Goal: Task Accomplishment & Management: Use online tool/utility

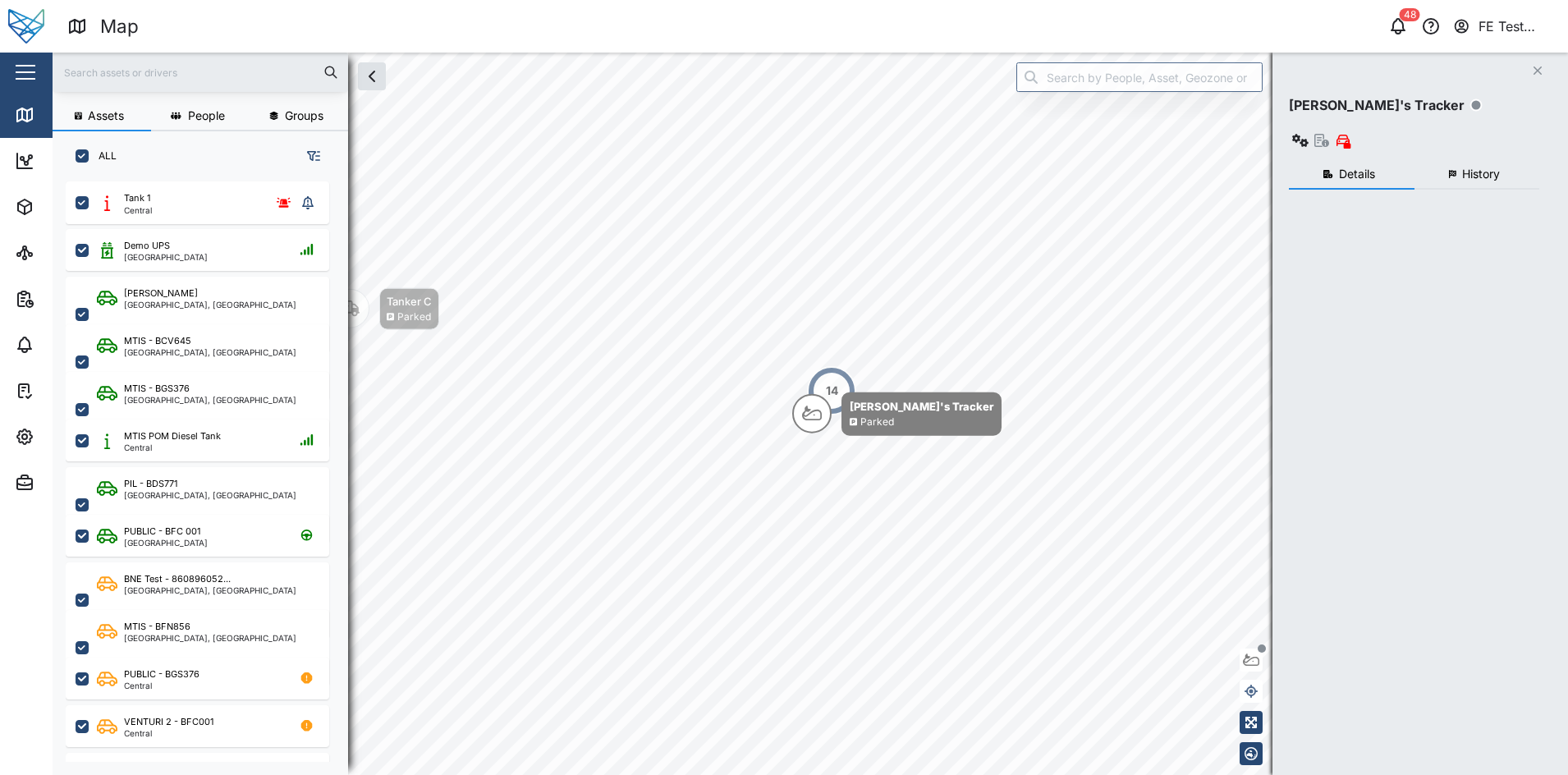
click at [38, 79] on button "button" at bounding box center [25, 72] width 28 height 28
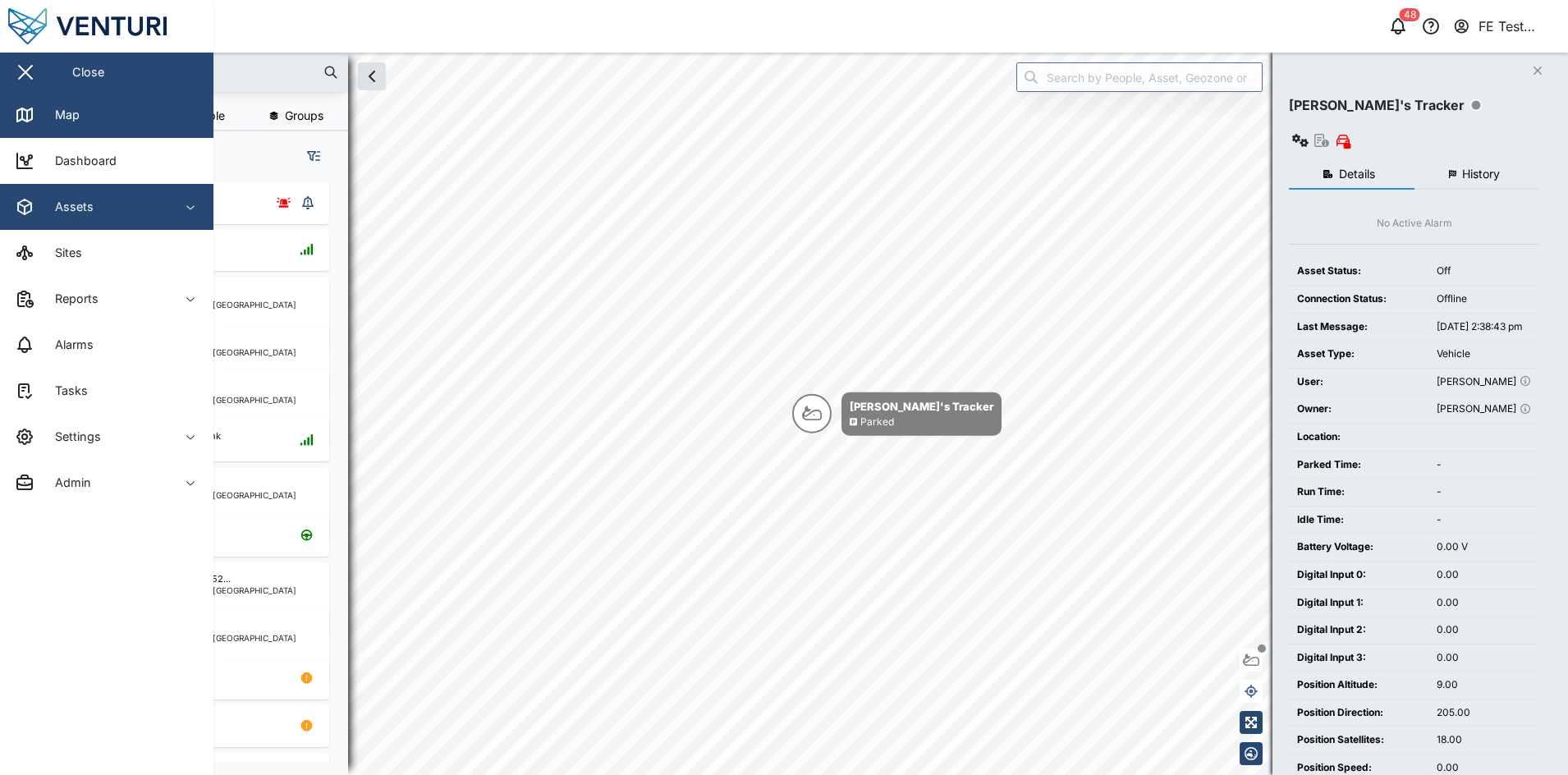
click at [136, 208] on div "Assets" at bounding box center [89, 207] width 149 height 19
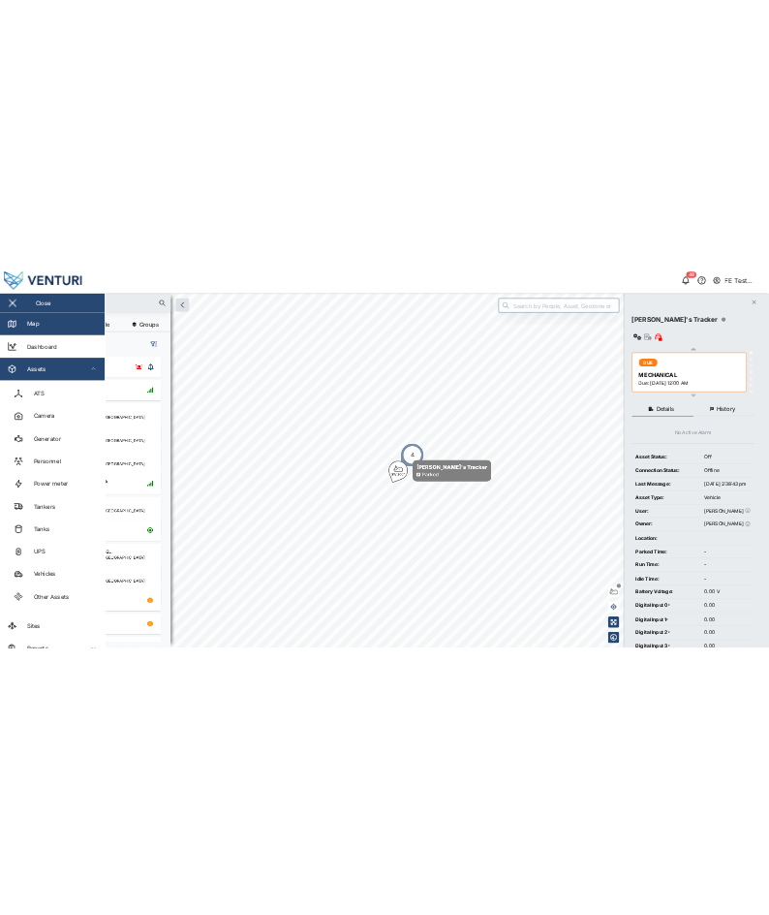
scroll to position [673, 299]
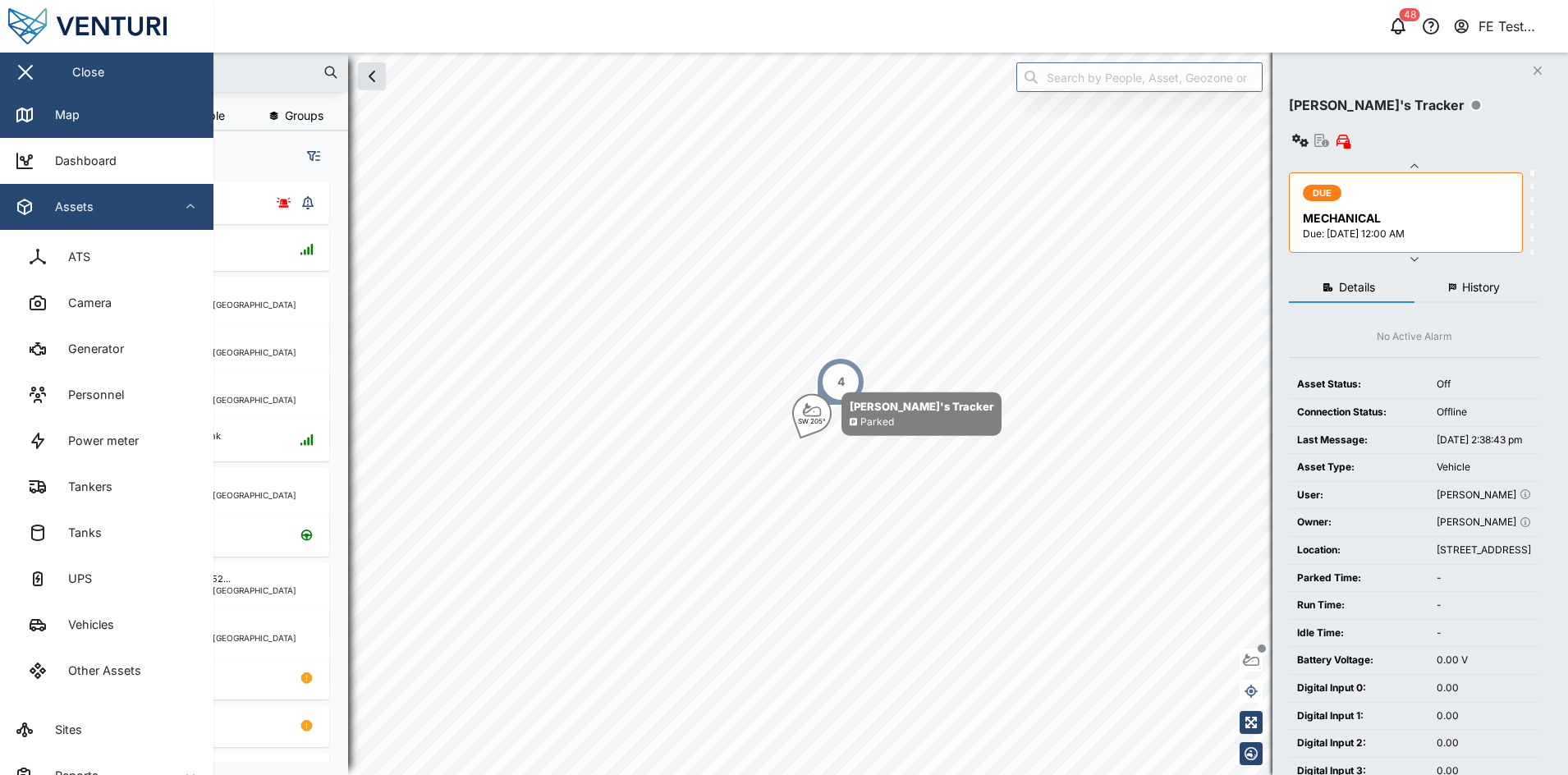
click at [182, 214] on button "Assets" at bounding box center [107, 207] width 213 height 46
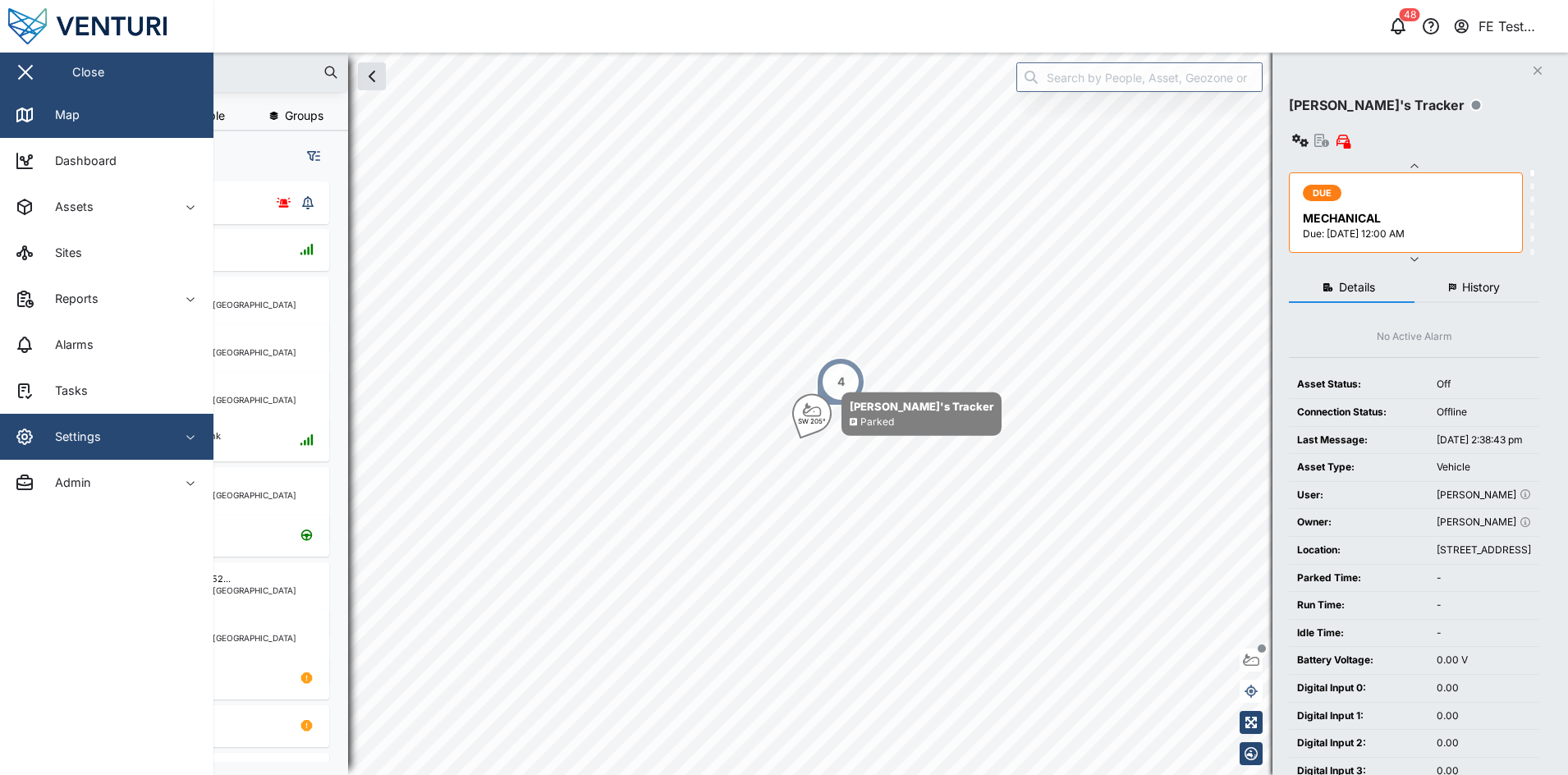
click at [179, 414] on button "Settings" at bounding box center [107, 436] width 213 height 46
click at [176, 433] on button "Settings" at bounding box center [107, 436] width 213 height 46
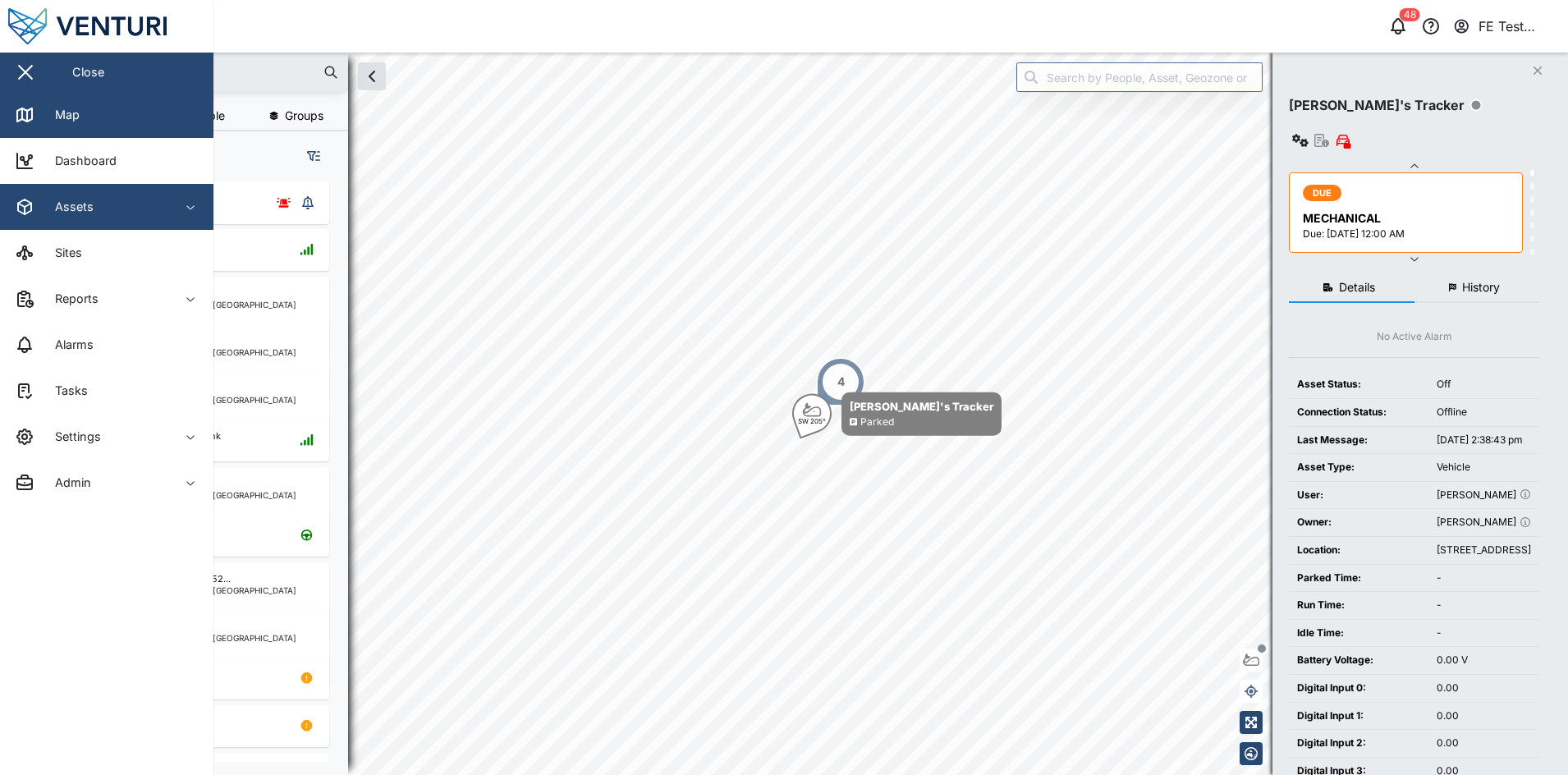
click at [198, 197] on button "Assets" at bounding box center [107, 207] width 213 height 46
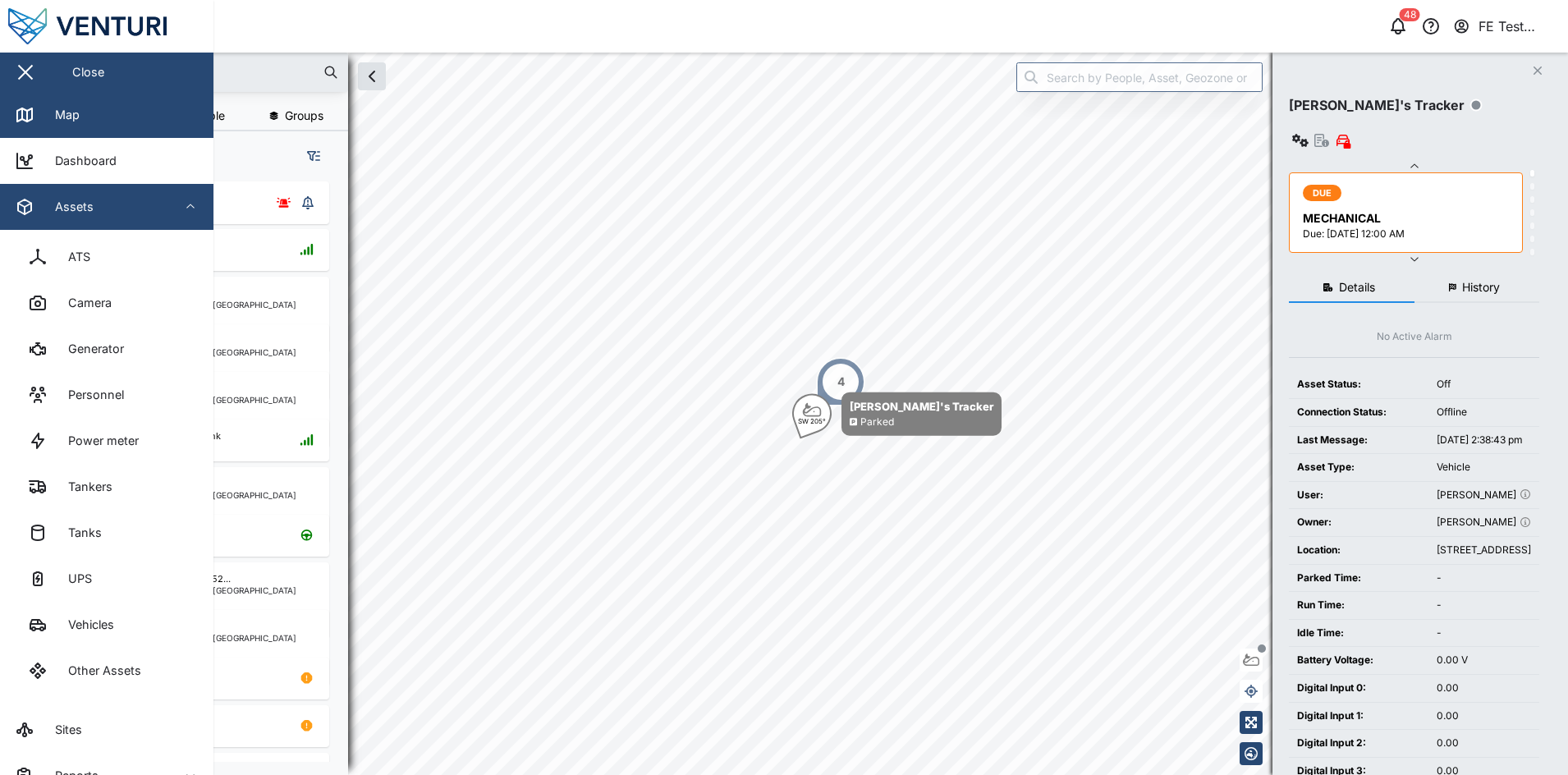
click at [194, 217] on button "Assets" at bounding box center [107, 207] width 213 height 46
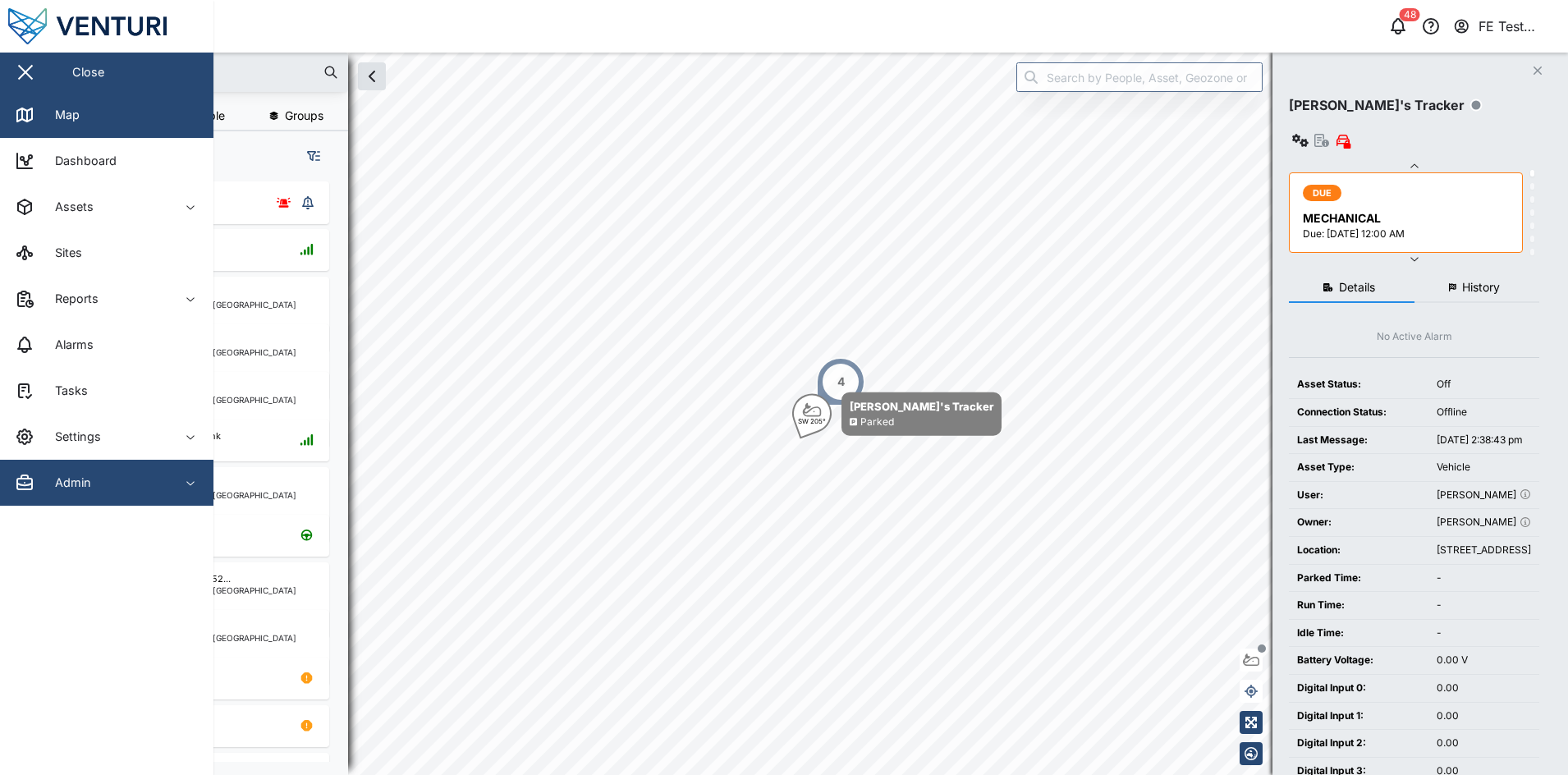
click at [202, 481] on button "Admin" at bounding box center [107, 483] width 213 height 46
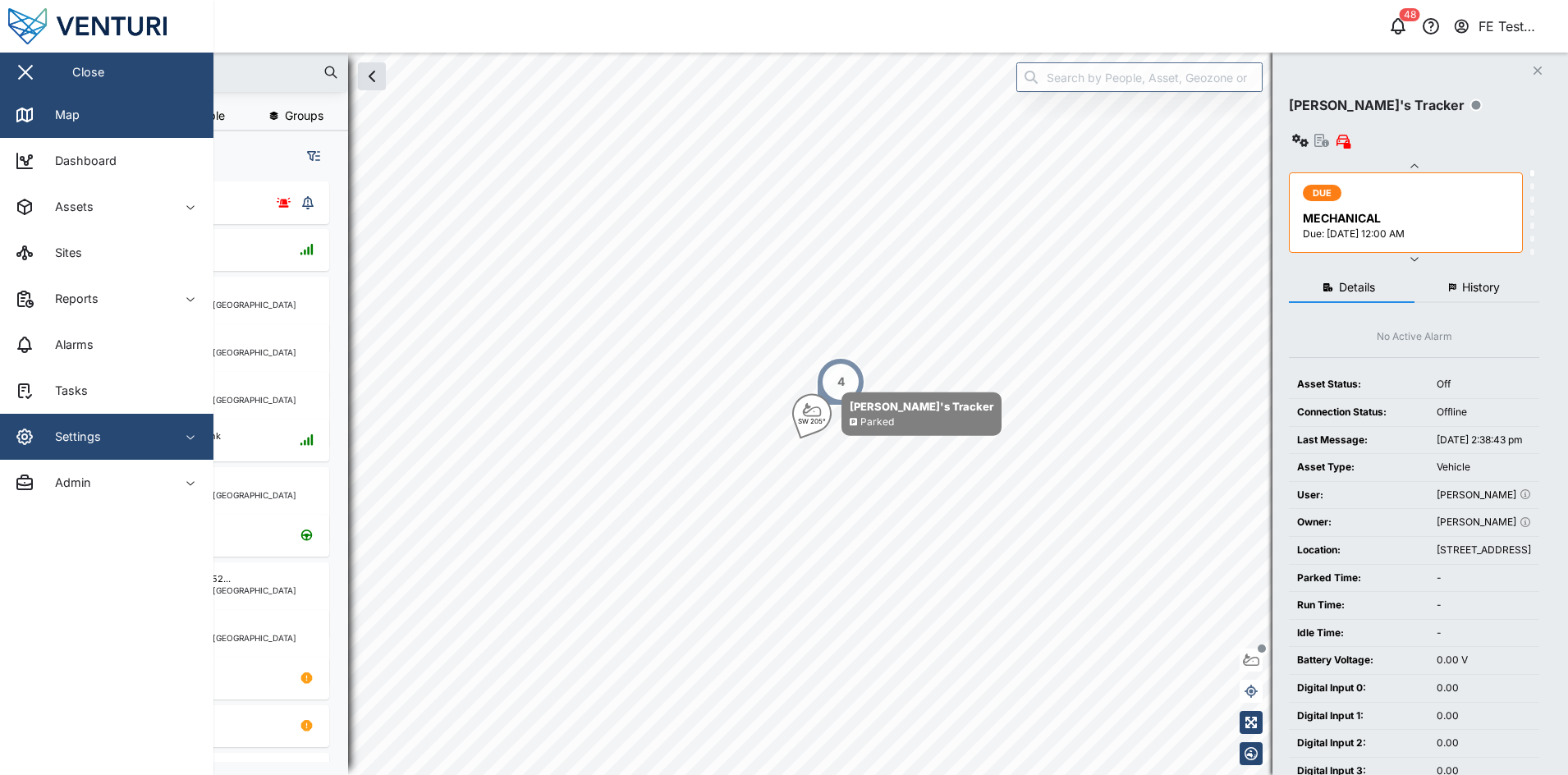
click at [184, 427] on button "Settings" at bounding box center [107, 436] width 213 height 46
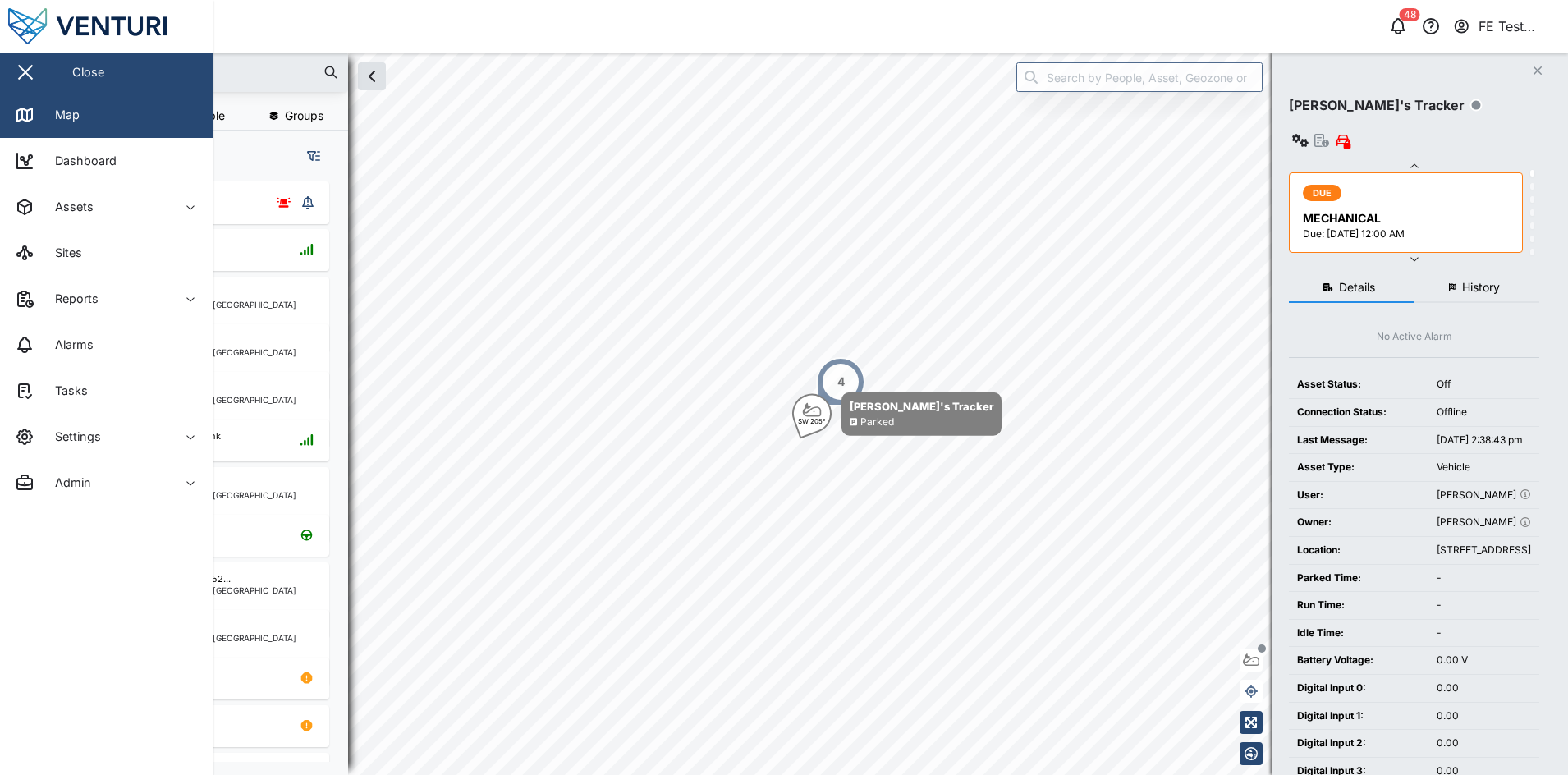
click at [1128, 3] on header "Map 48 FE Test Admin" at bounding box center [784, 26] width 1568 height 53
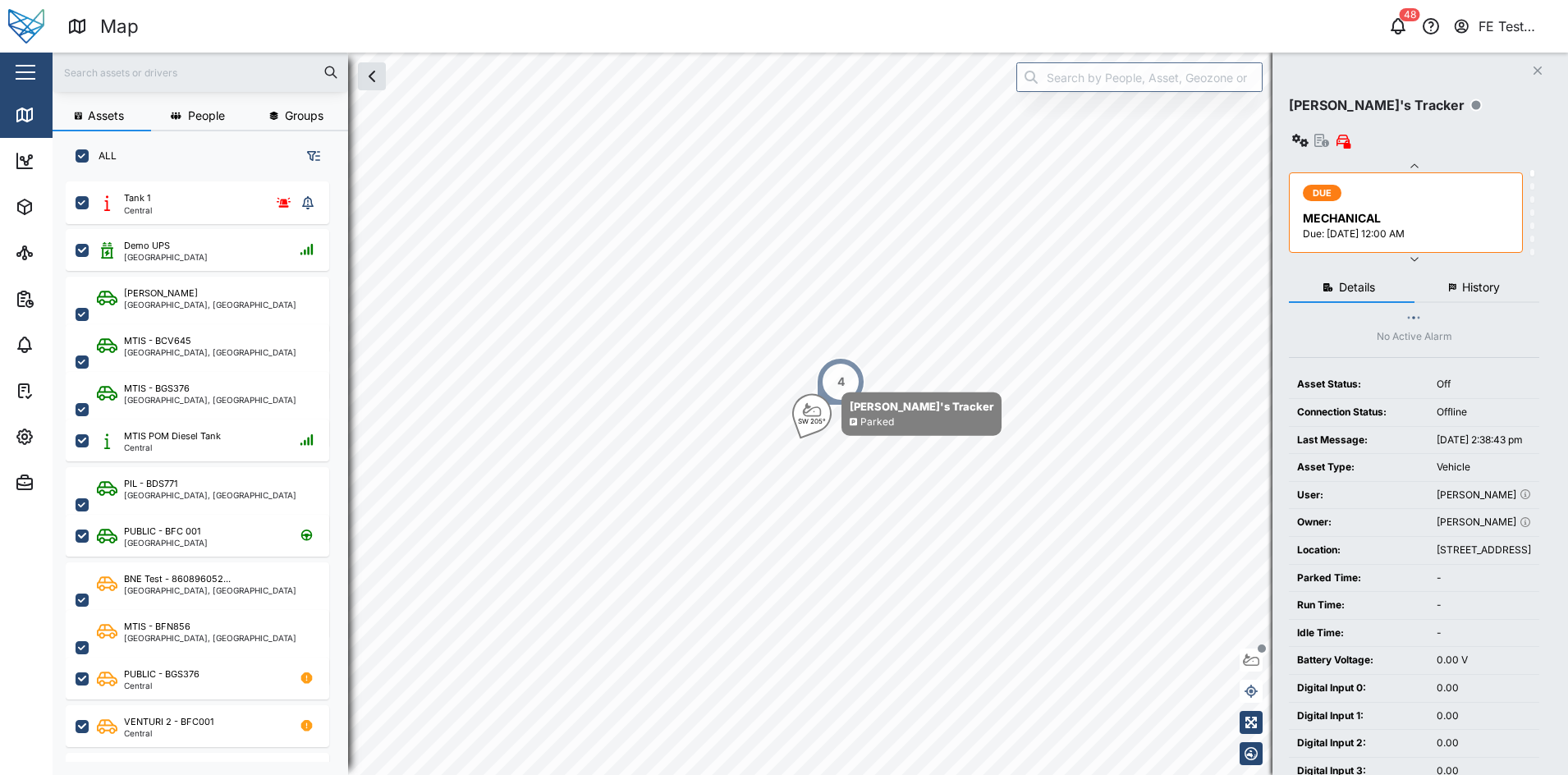
drag, startPoint x: 1512, startPoint y: 1, endPoint x: 1144, endPoint y: 25, distance: 368.8
click at [1144, 25] on div "48 FE Test Admin" at bounding box center [1196, 25] width 744 height 23
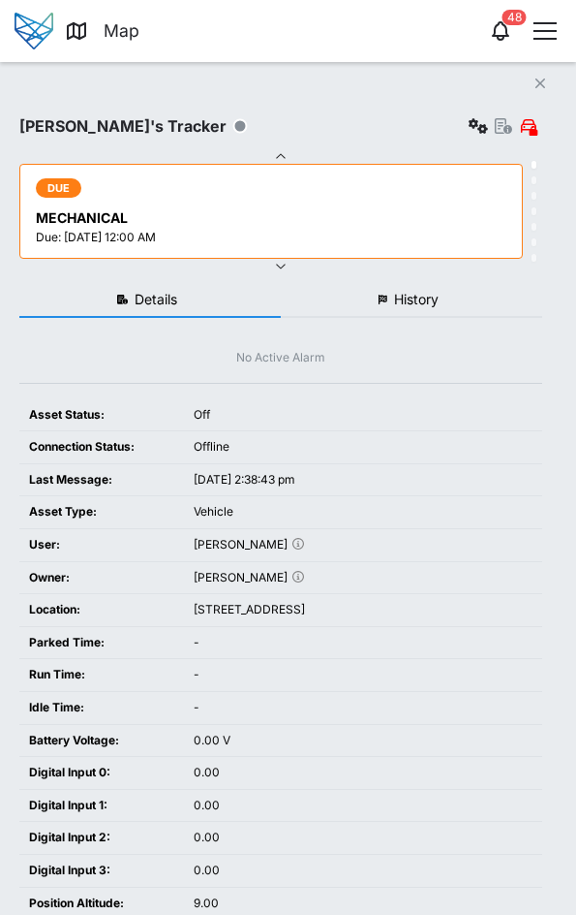
click at [542, 81] on icon "Close" at bounding box center [541, 84] width 12 height 16
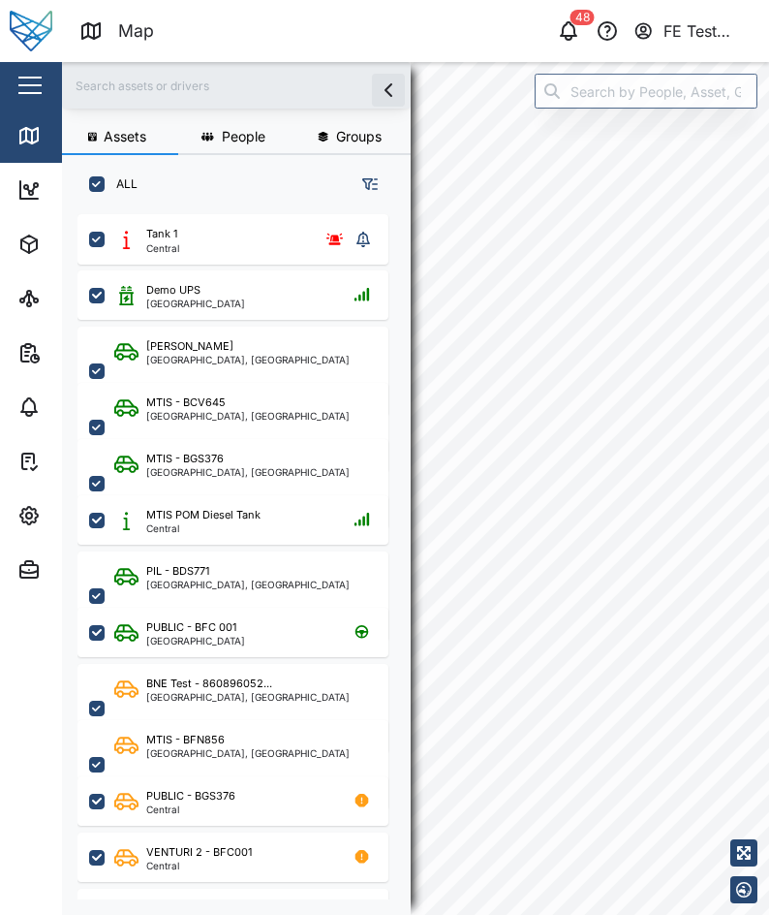
scroll to position [19, 19]
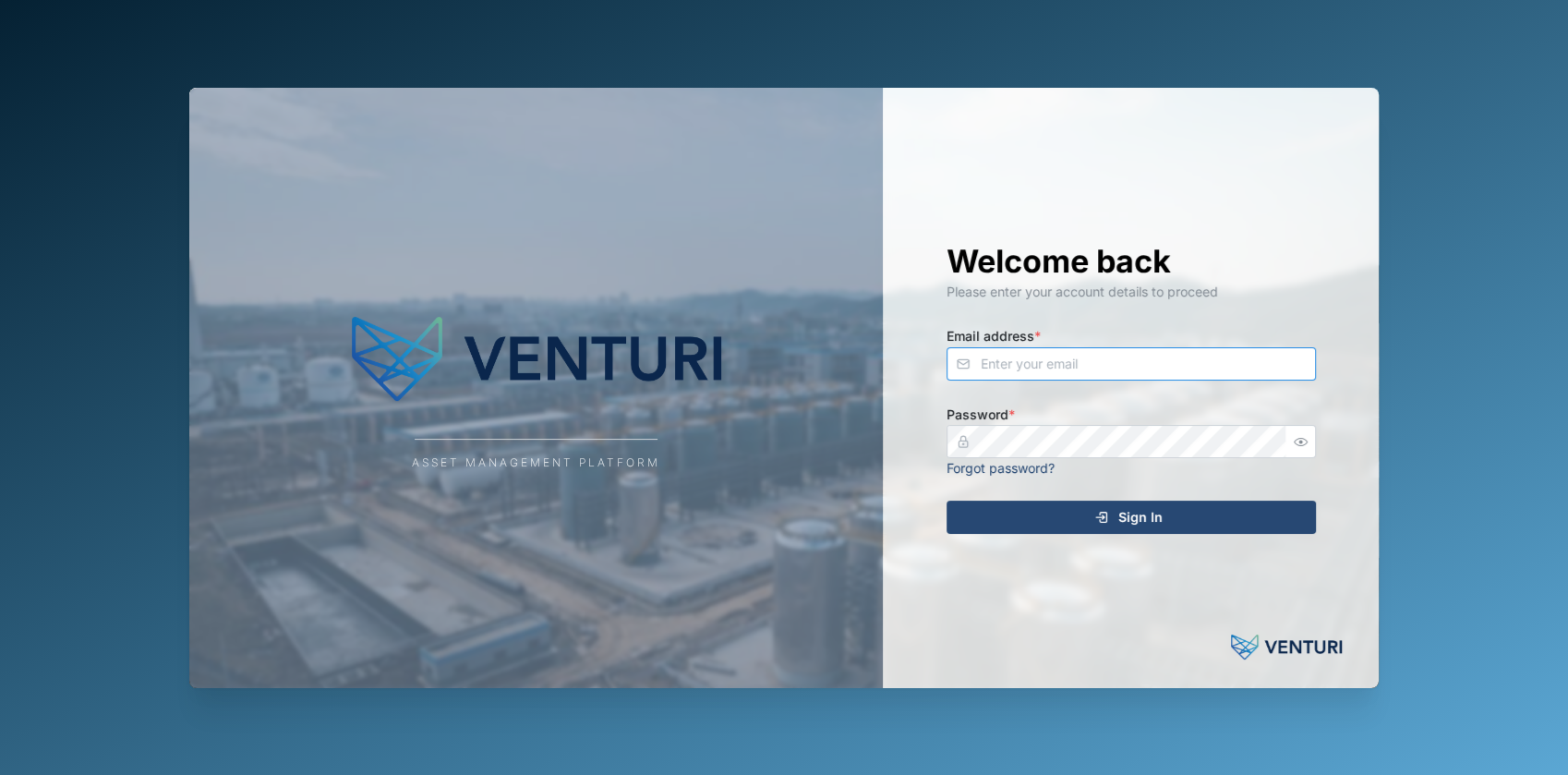
type input "[EMAIL_ADDRESS][DOMAIN_NAME]"
click at [1096, 535] on div "Welcome back Please enter your account details to proceed Email address * [EMAI…" at bounding box center [1130, 388] width 443 height 601
click at [1134, 524] on span "Sign In" at bounding box center [1140, 517] width 45 height 31
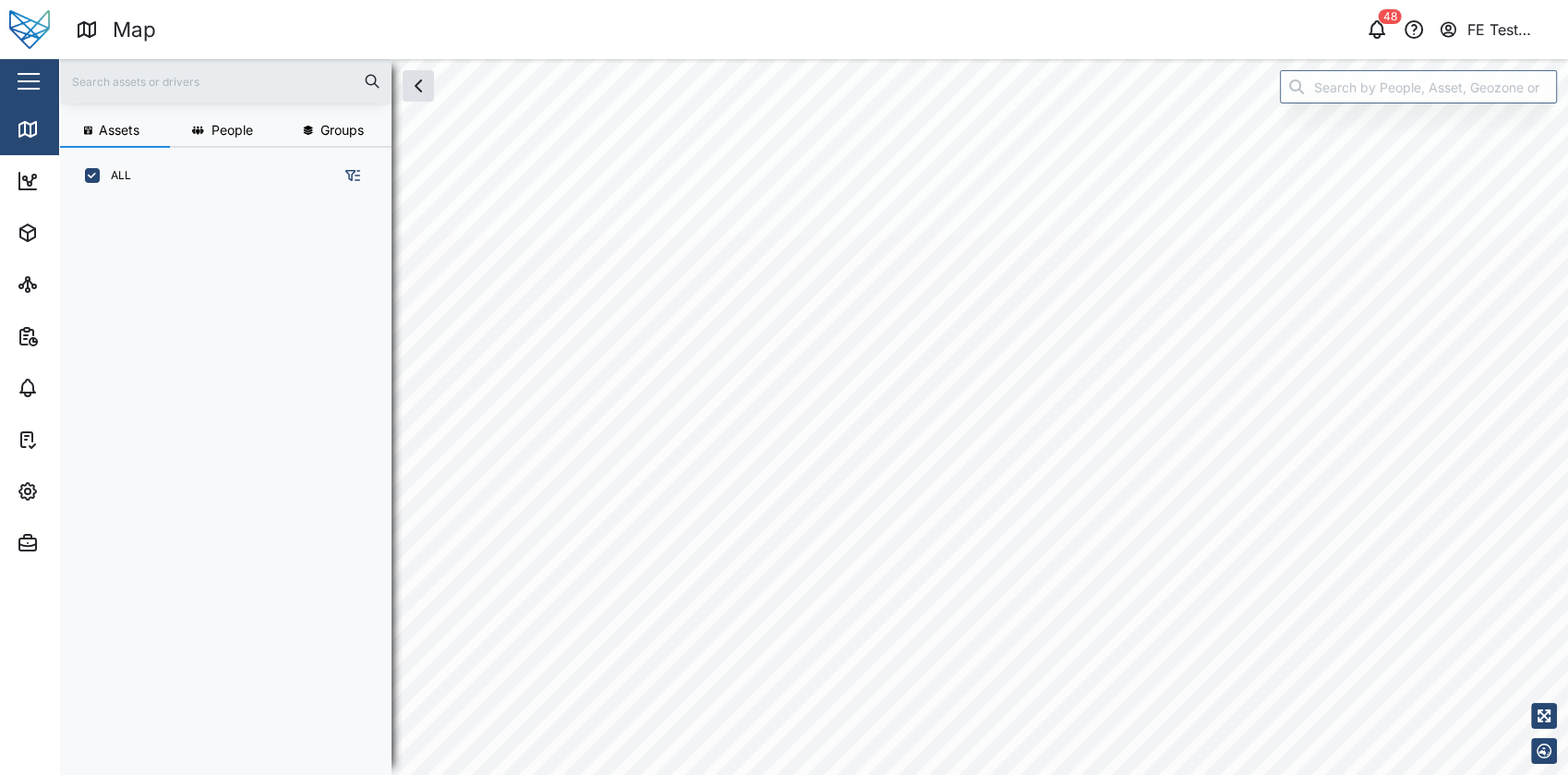
scroll to position [547, 287]
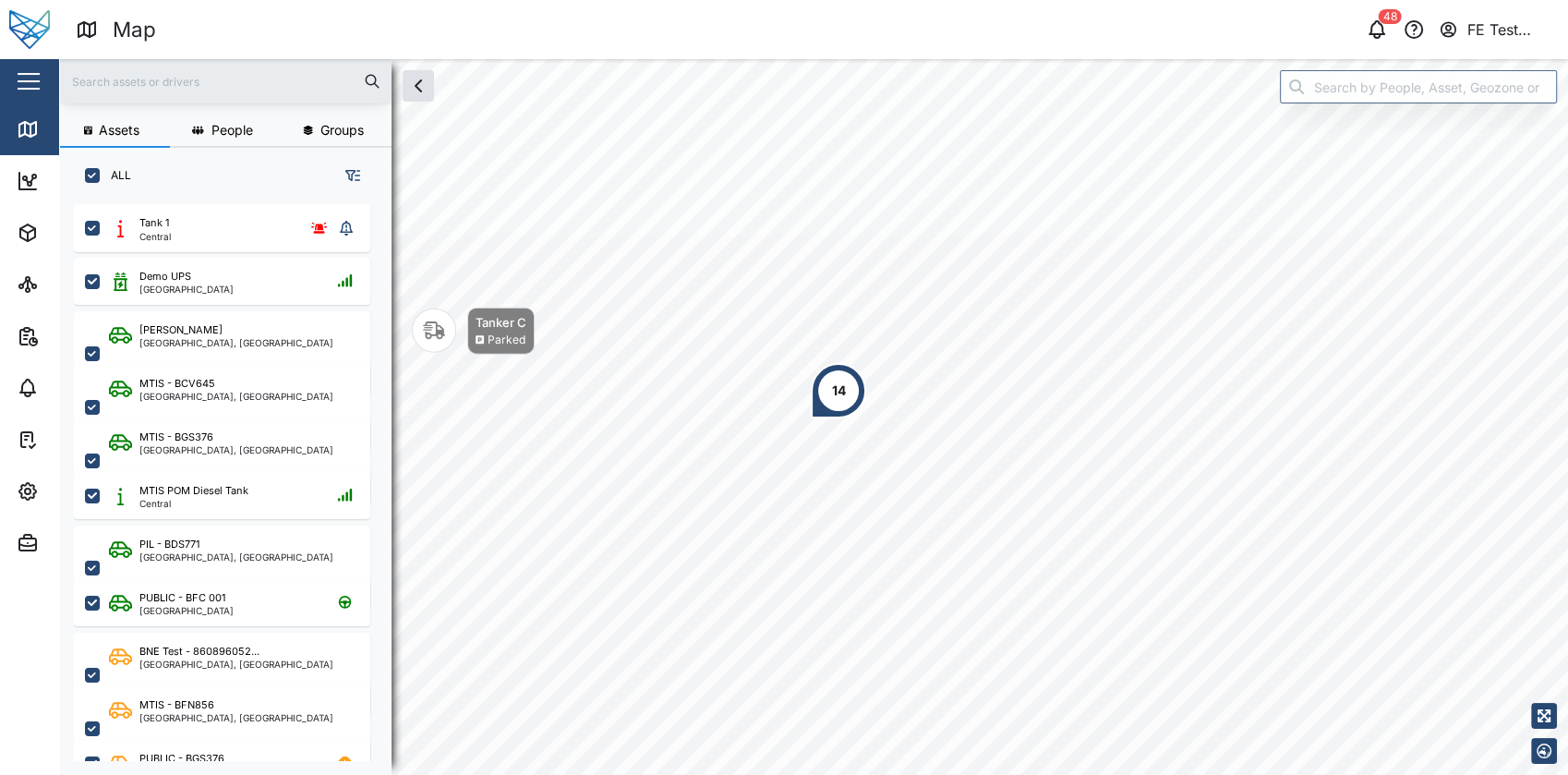
click at [45, 82] on div "Close" at bounding box center [120, 81] width 240 height 45
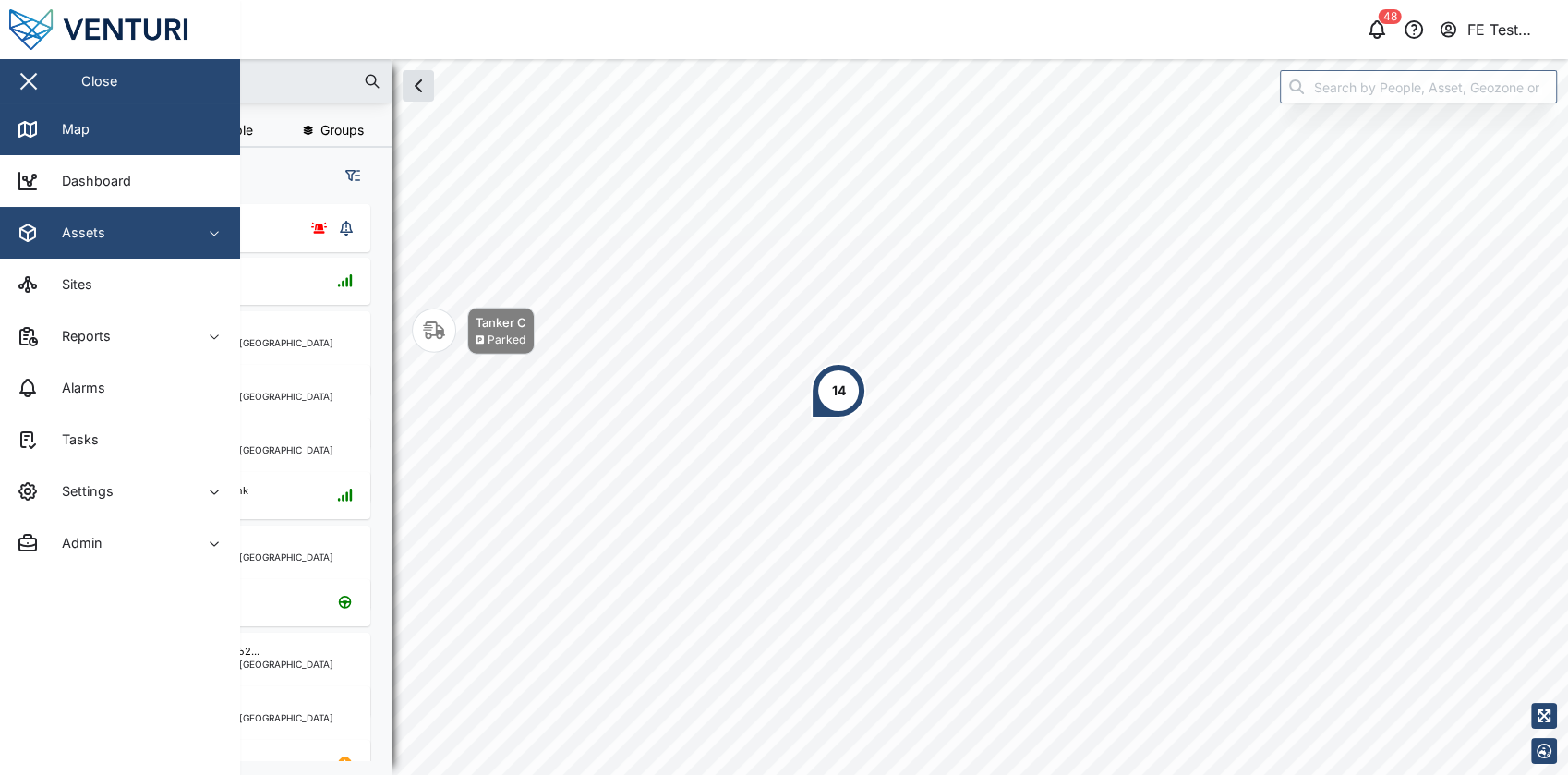
click at [184, 223] on div "Assets" at bounding box center [100, 233] width 168 height 22
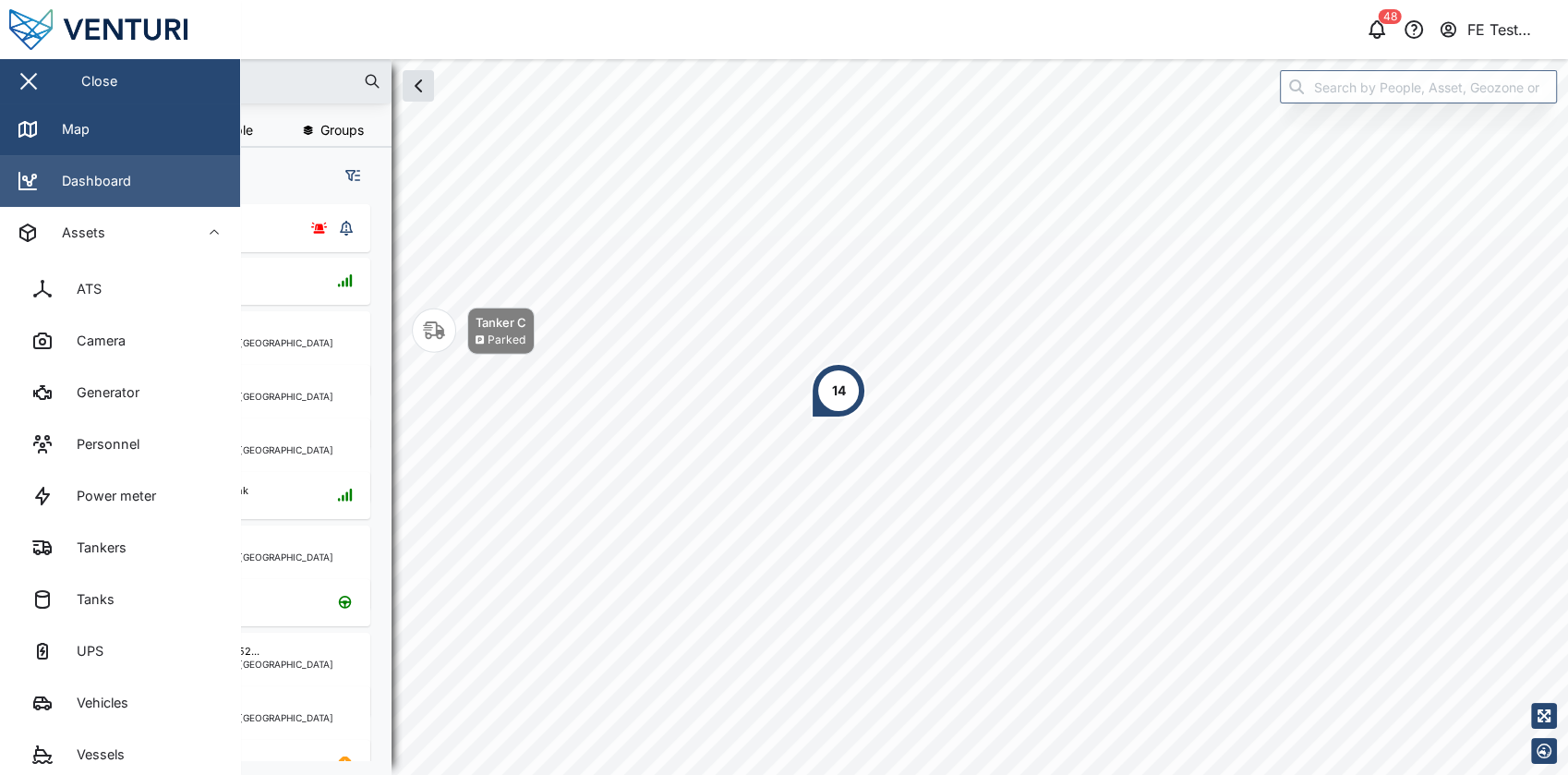
click at [193, 192] on link "Dashboard" at bounding box center [120, 181] width 240 height 51
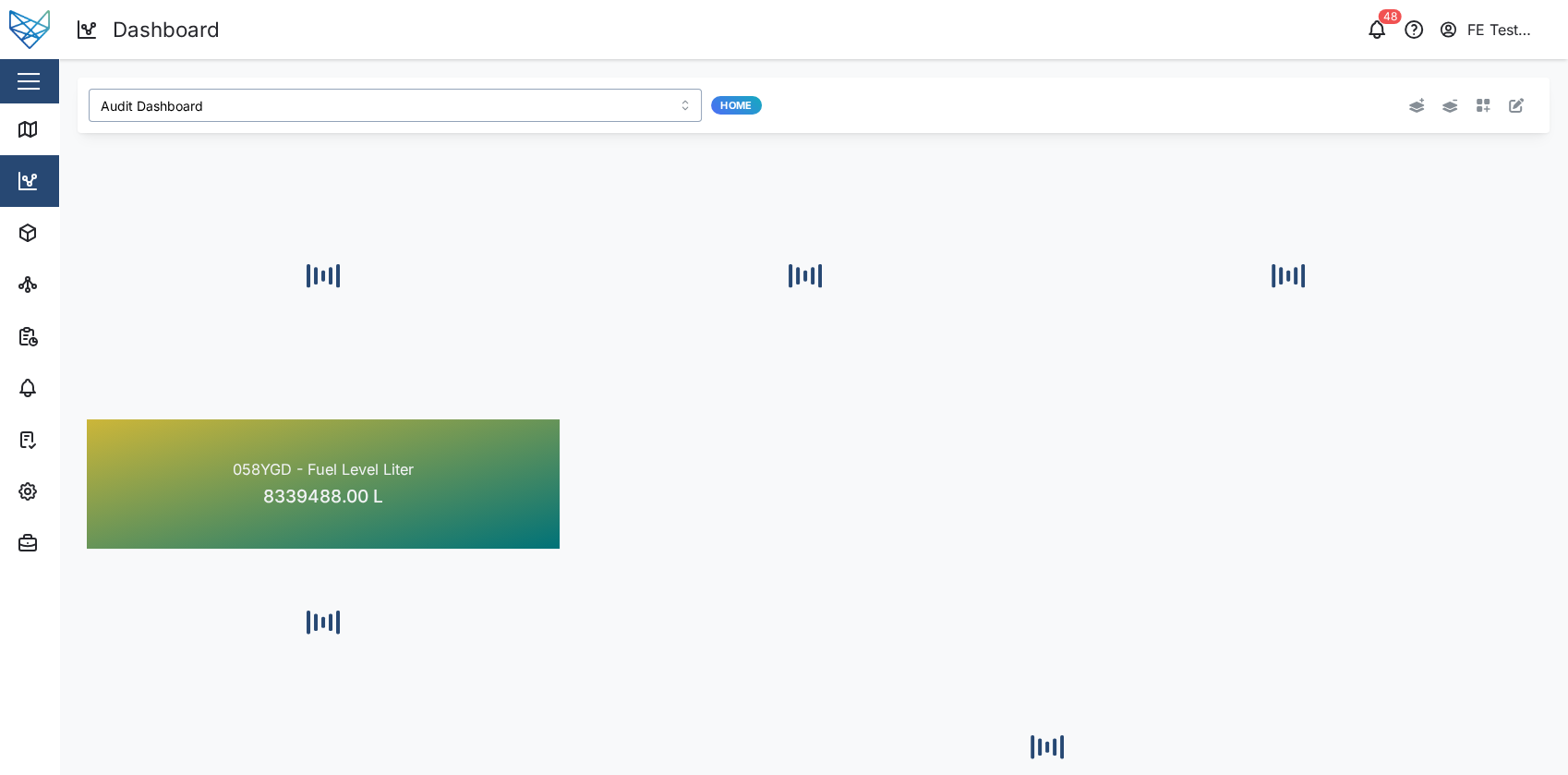
click at [355, 97] on input "Audit Dashboard" at bounding box center [395, 105] width 613 height 33
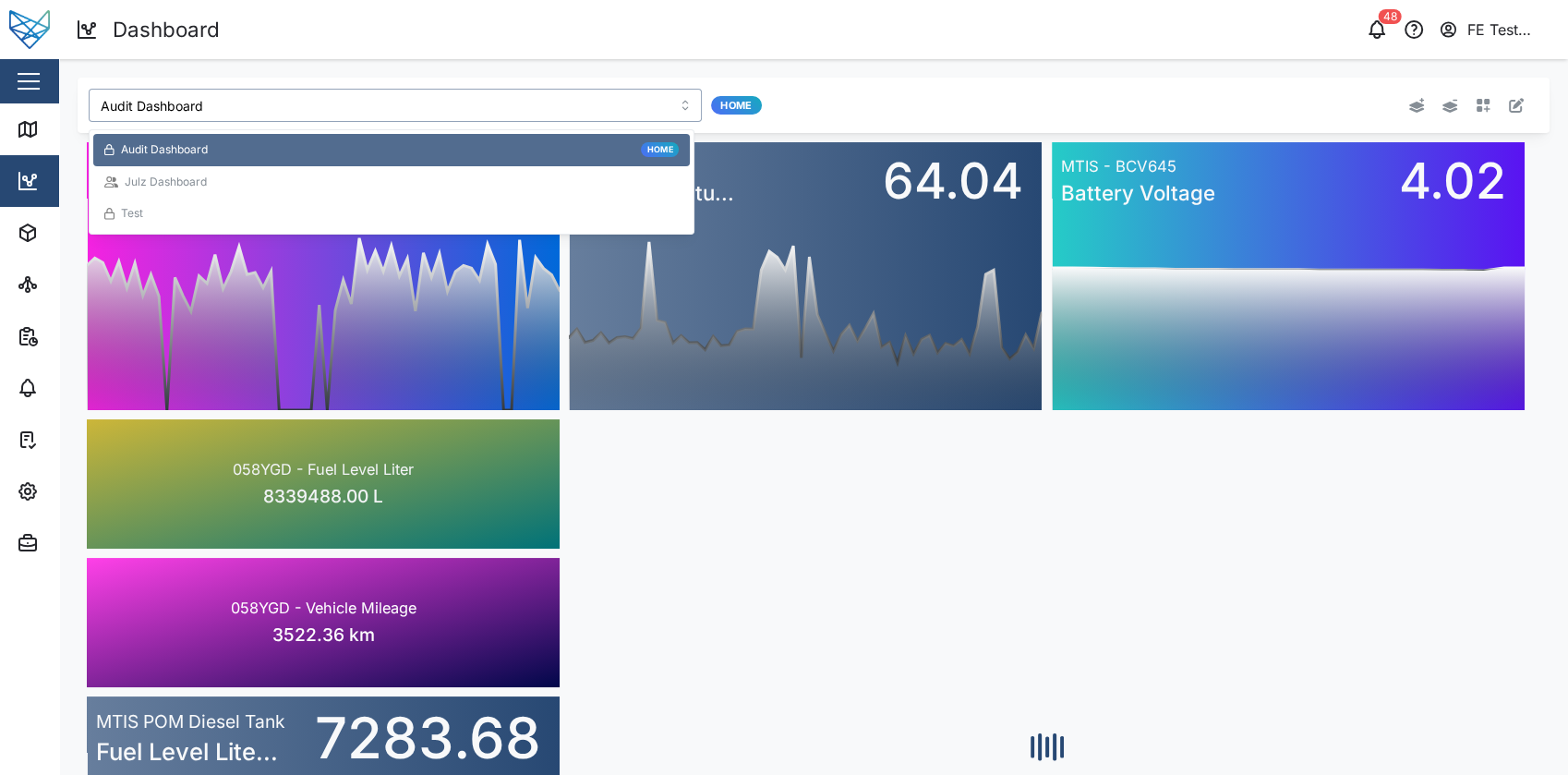
click at [252, 190] on div "Julz Dashboard" at bounding box center [391, 182] width 575 height 17
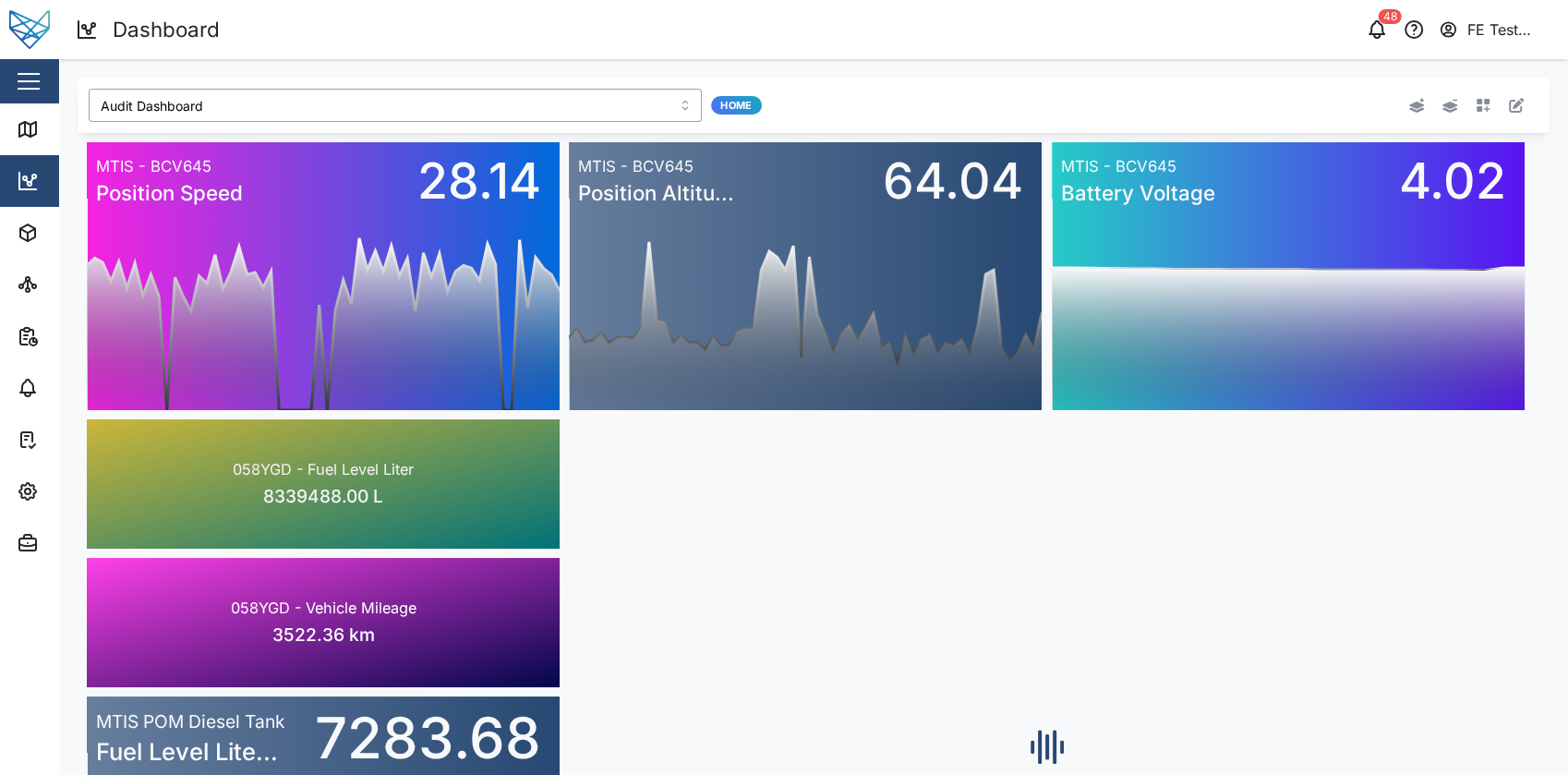
type input "Julz Dashboard"
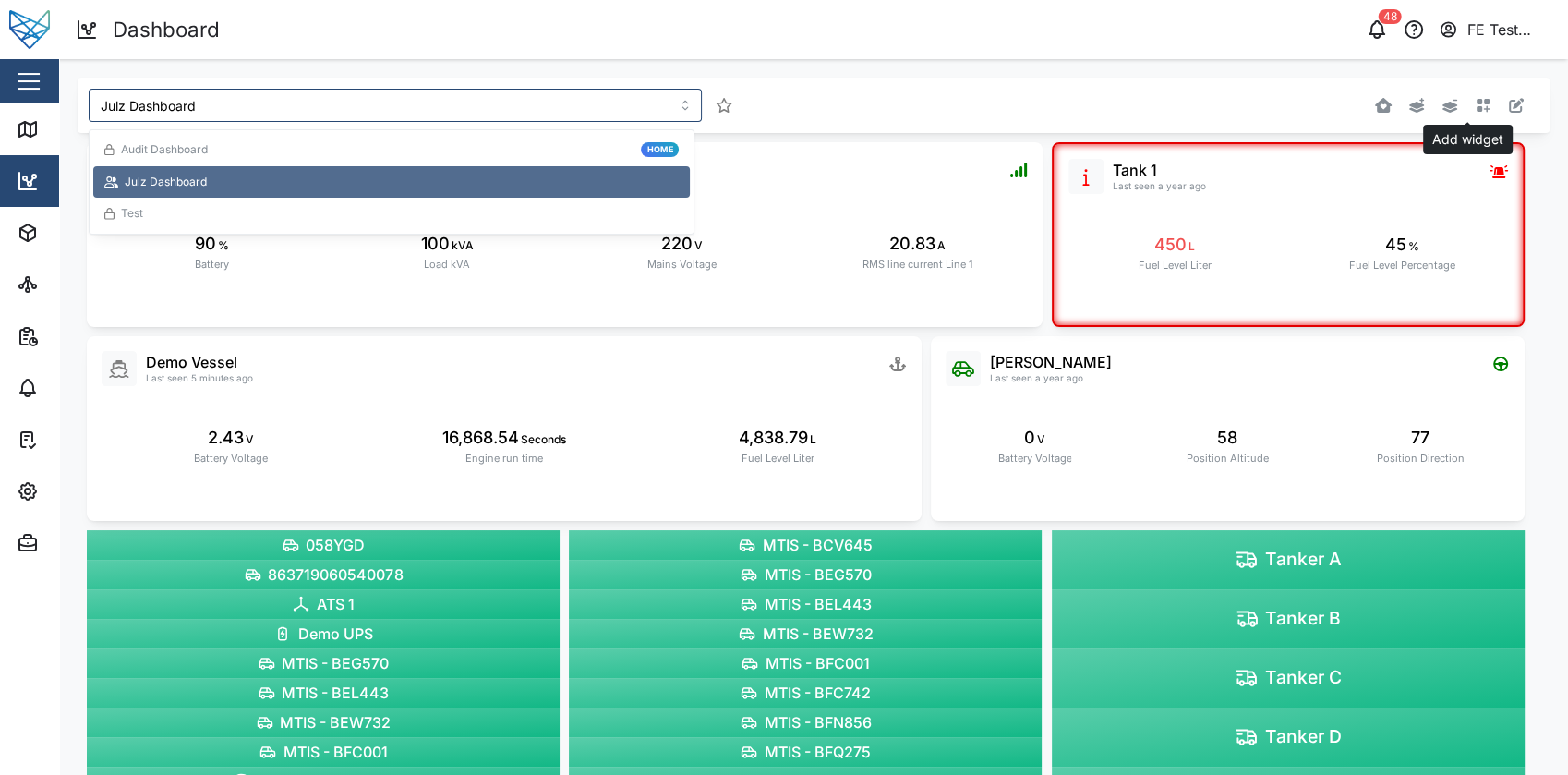
click at [1475, 105] on button "button" at bounding box center [1482, 105] width 26 height 26
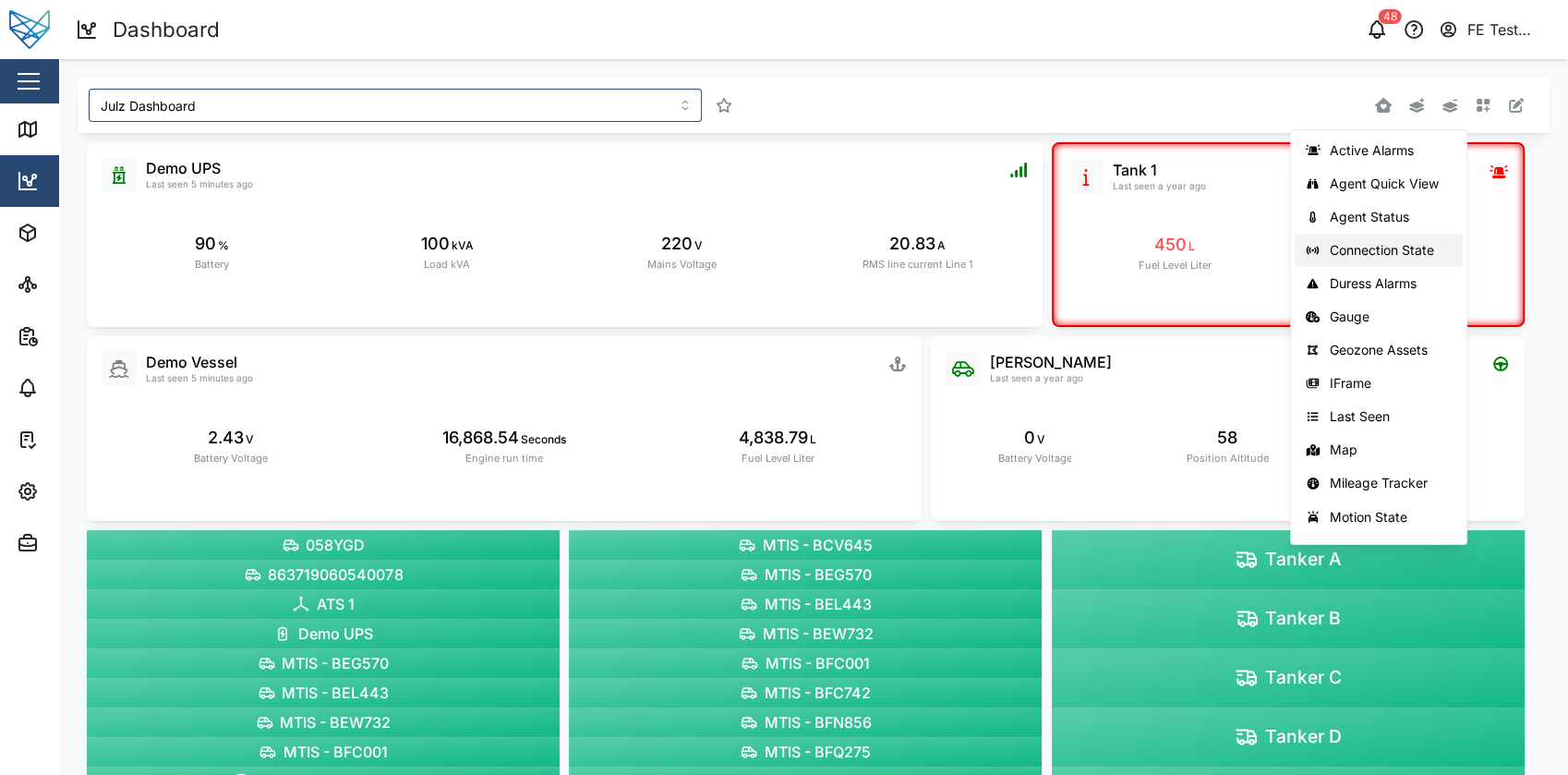
click at [1367, 253] on div "Connection State" at bounding box center [1391, 251] width 122 height 15
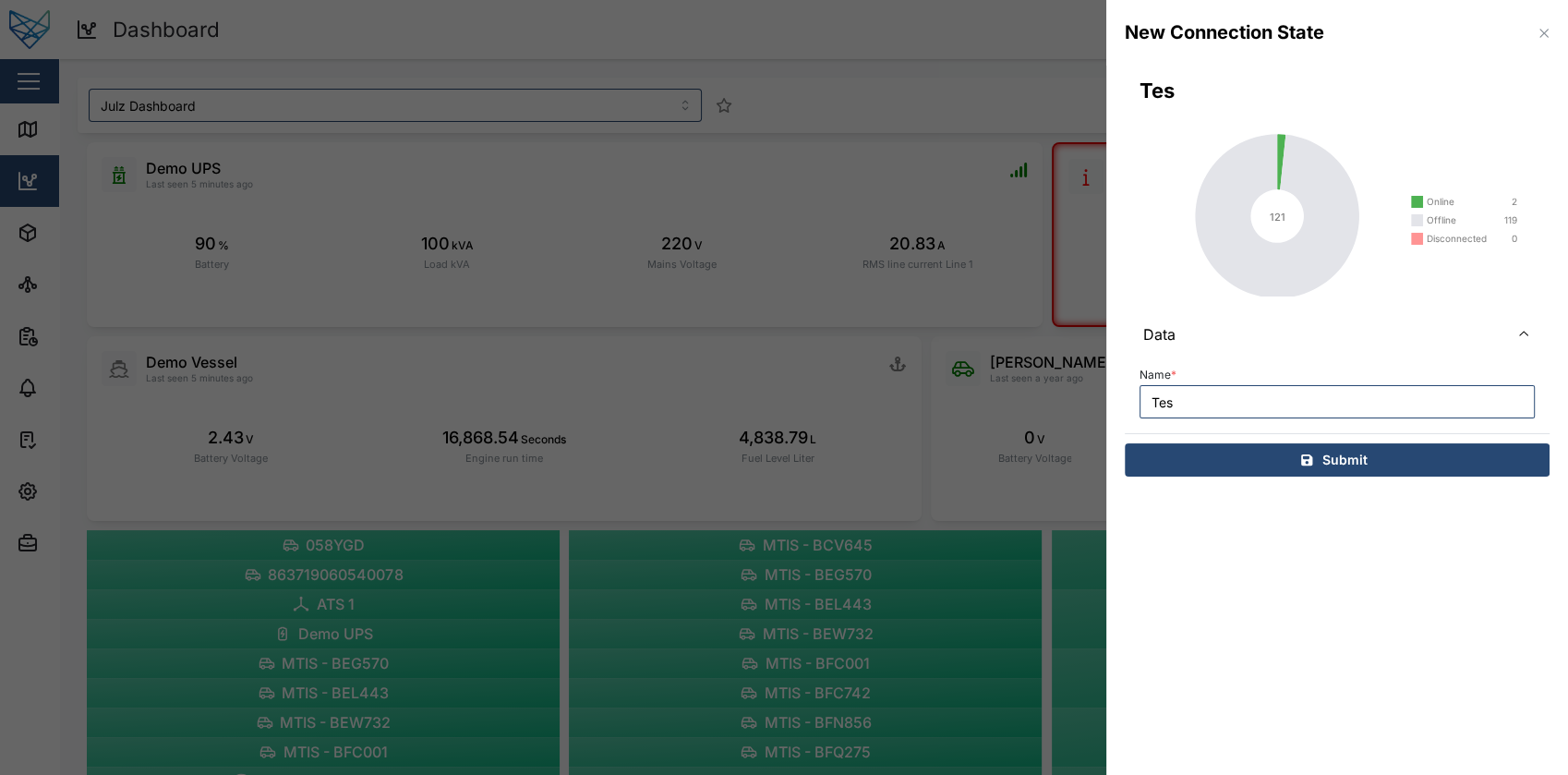
type input "Test"
type input "Connection State"
click at [1254, 455] on div "Submit" at bounding box center [1334, 459] width 396 height 31
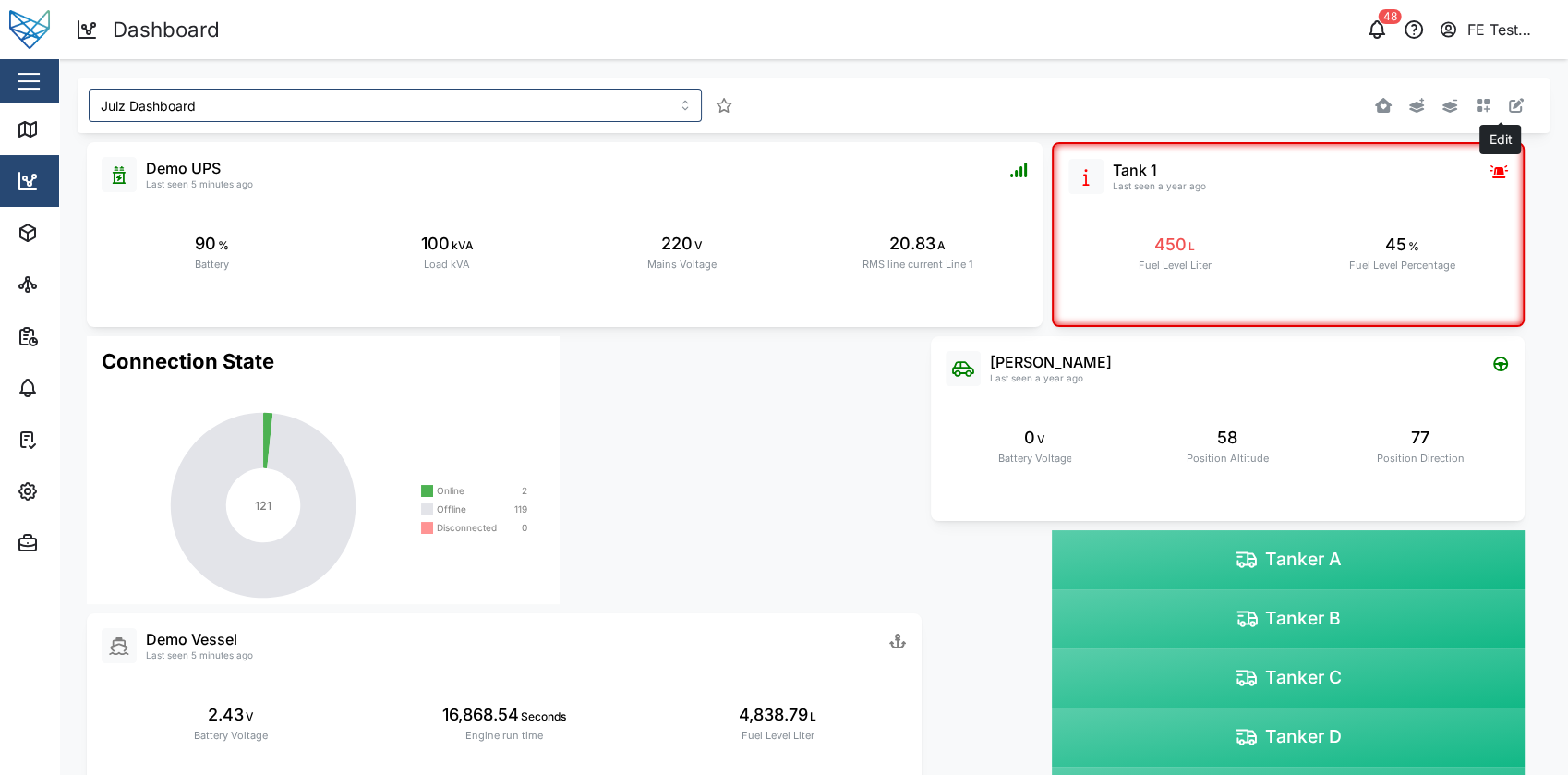
click at [1509, 112] on icon "button" at bounding box center [1517, 106] width 15 height 15
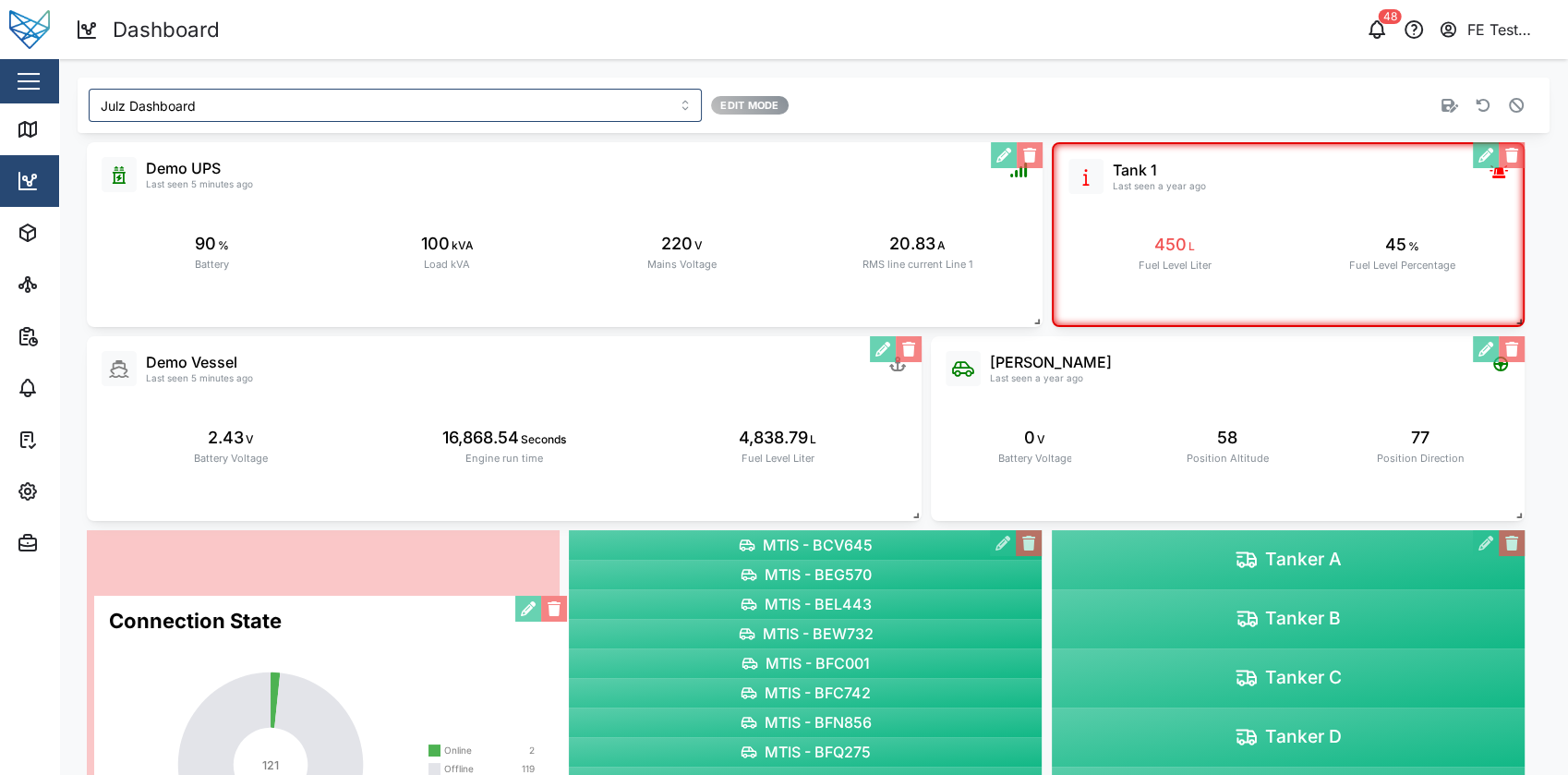
drag, startPoint x: 455, startPoint y: 414, endPoint x: 465, endPoint y: 669, distance: 255.2
click at [465, 669] on div "Connection State 121 Online 2 Offline 119 Disconnected 0" at bounding box center [331, 729] width 473 height 268
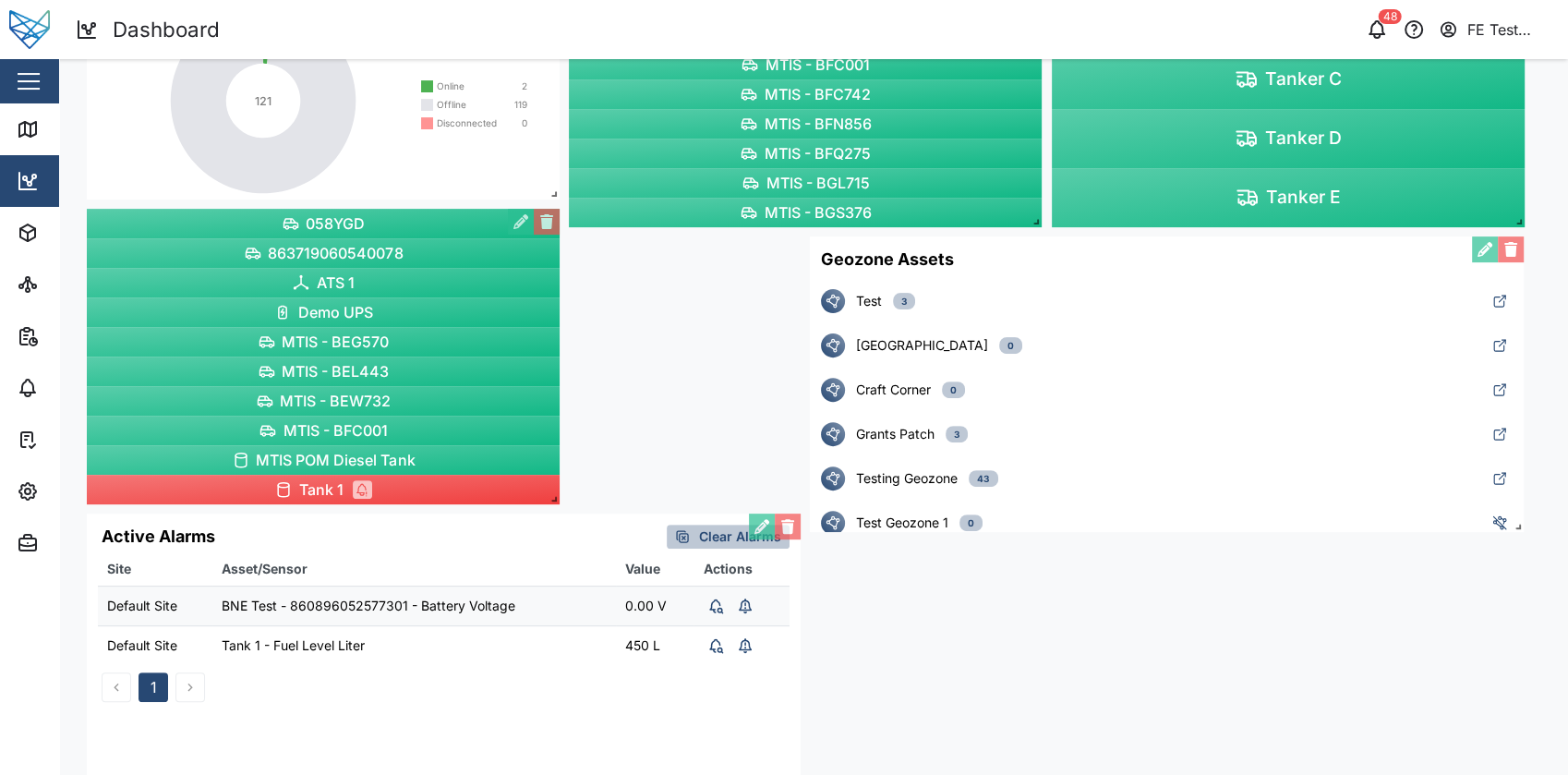
scroll to position [599, 0]
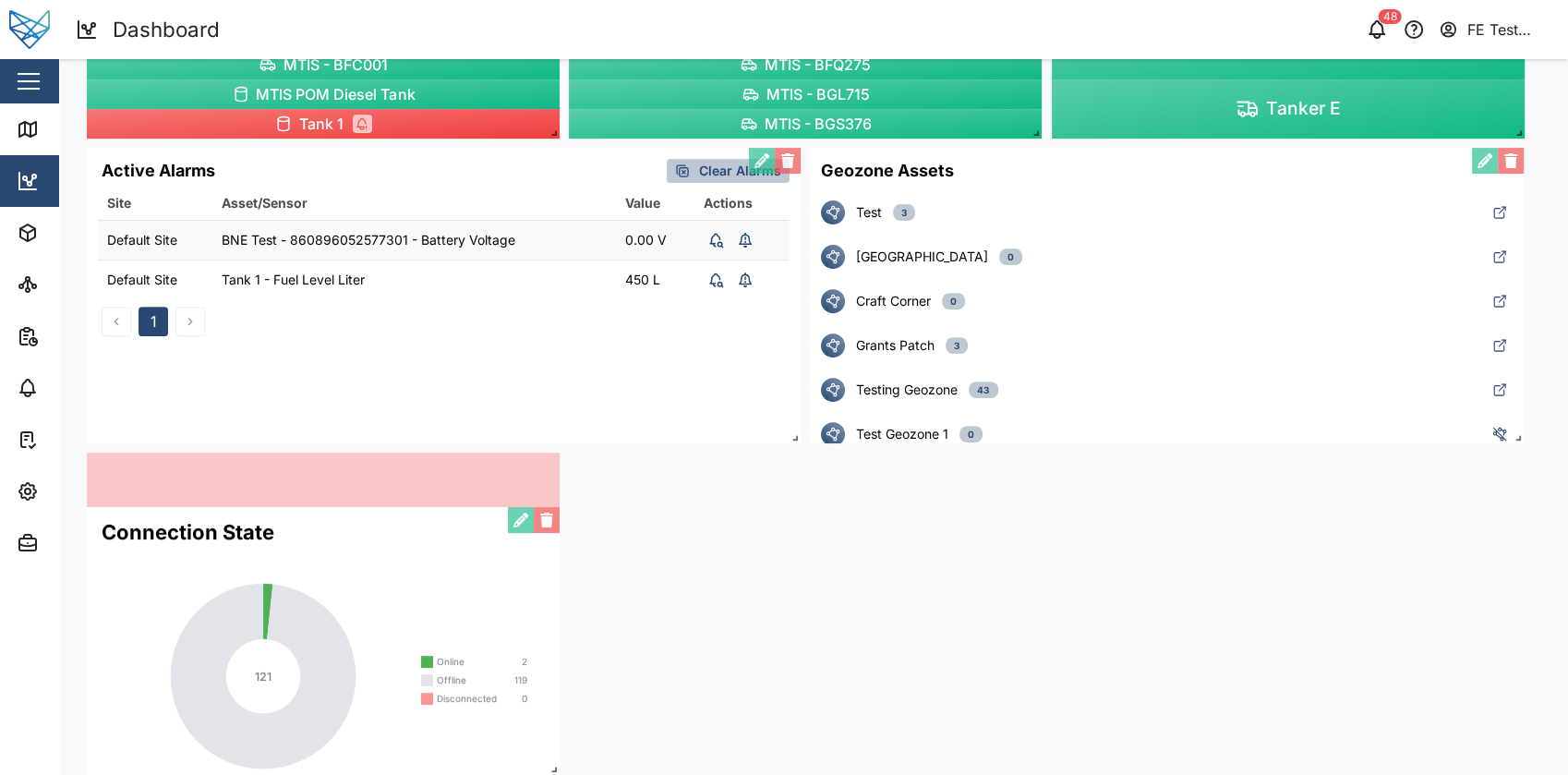
drag, startPoint x: 448, startPoint y: 148, endPoint x: 449, endPoint y: 642, distance: 494.0
click at [449, 642] on div "Connection State 121 Online 2 Offline 119 Disconnected 0" at bounding box center [323, 641] width 473 height 268
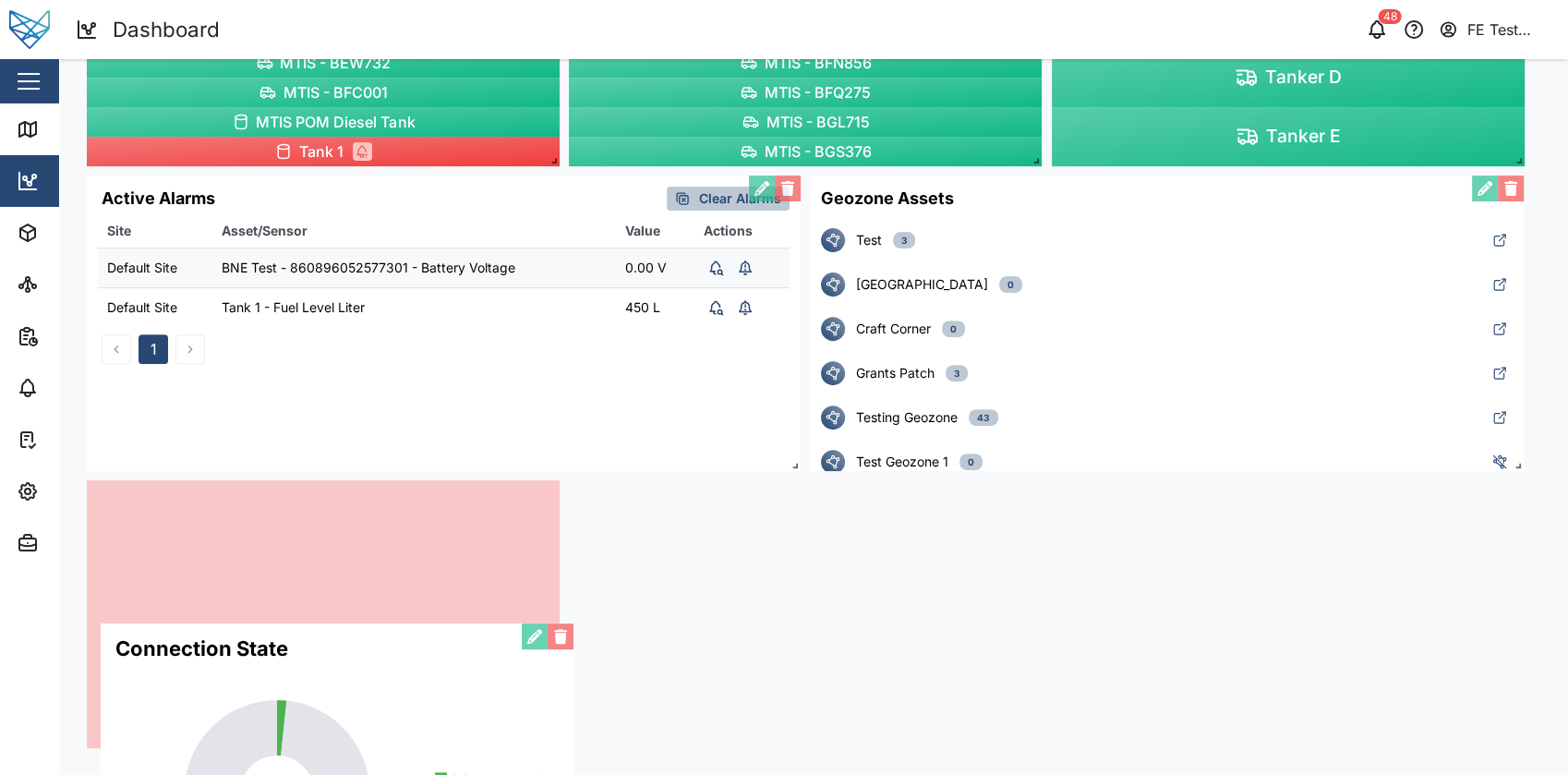
drag, startPoint x: 462, startPoint y: 320, endPoint x: 483, endPoint y: 768, distance: 448.5
click at [483, 768] on div "Connection State 121 Online 2 Offline 119 Disconnected 0" at bounding box center [337, 757] width 473 height 268
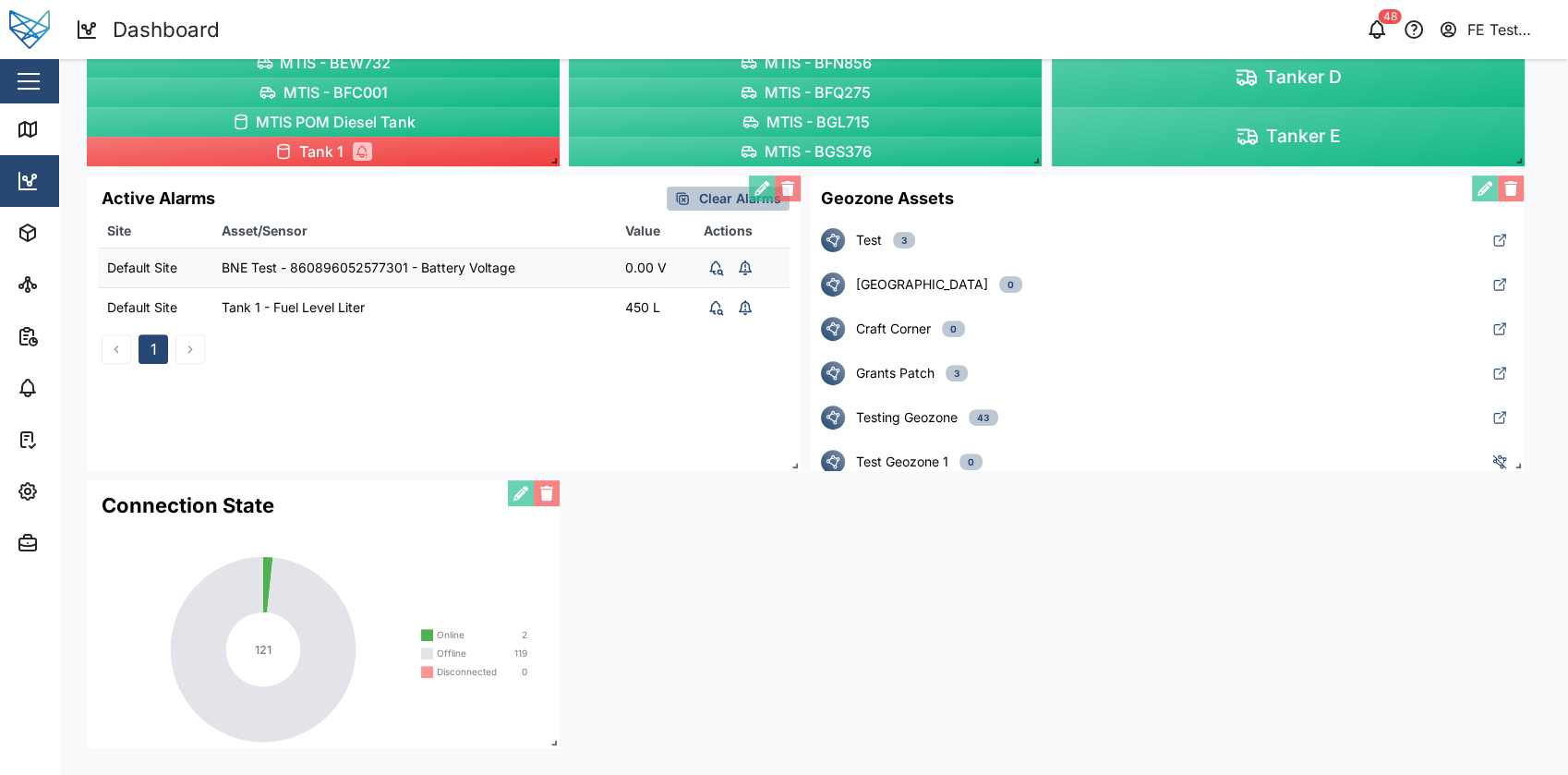
scroll to position [0, 0]
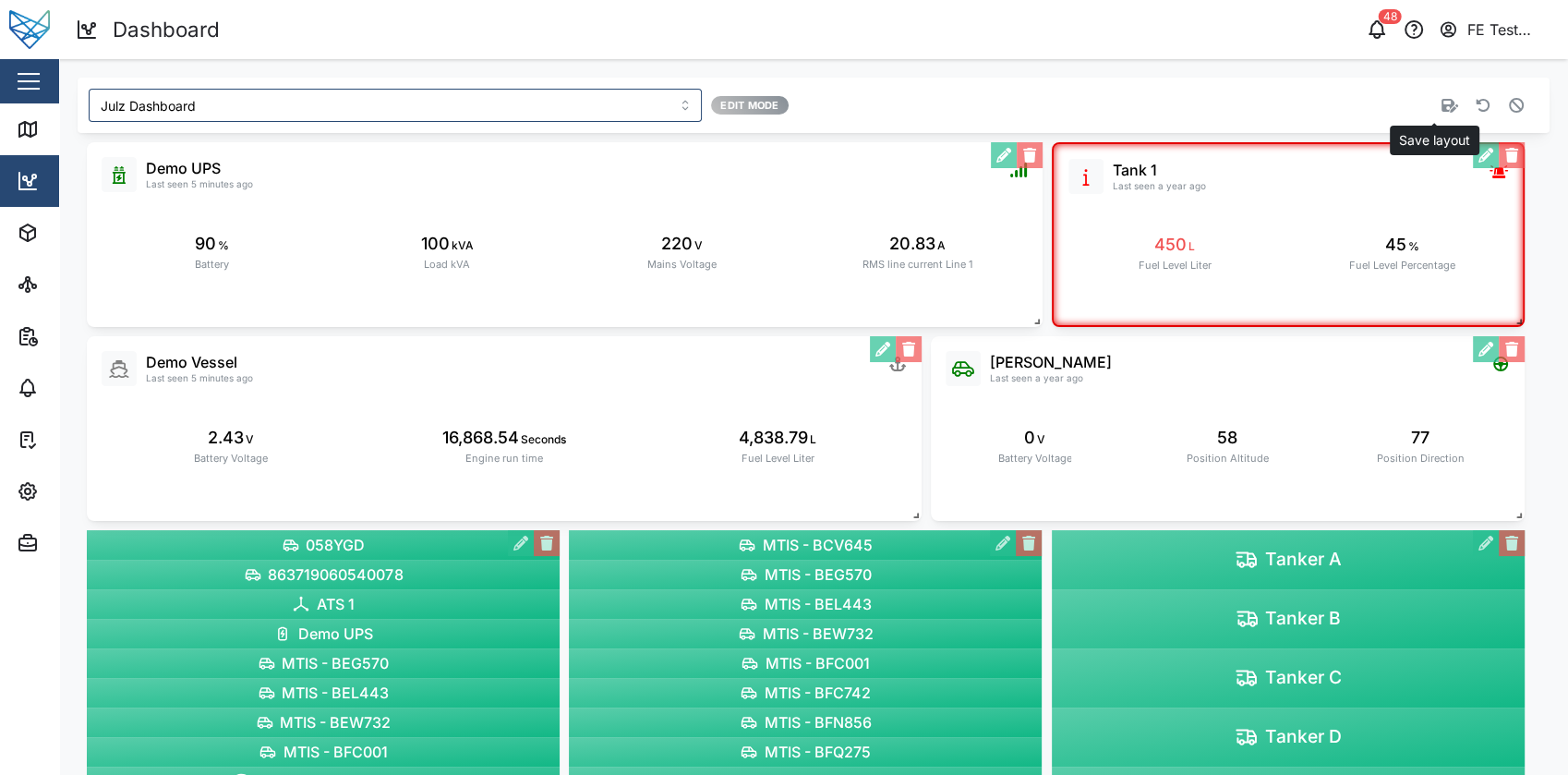
click at [1437, 94] on button "button" at bounding box center [1450, 105] width 26 height 26
